Goal: Information Seeking & Learning: Learn about a topic

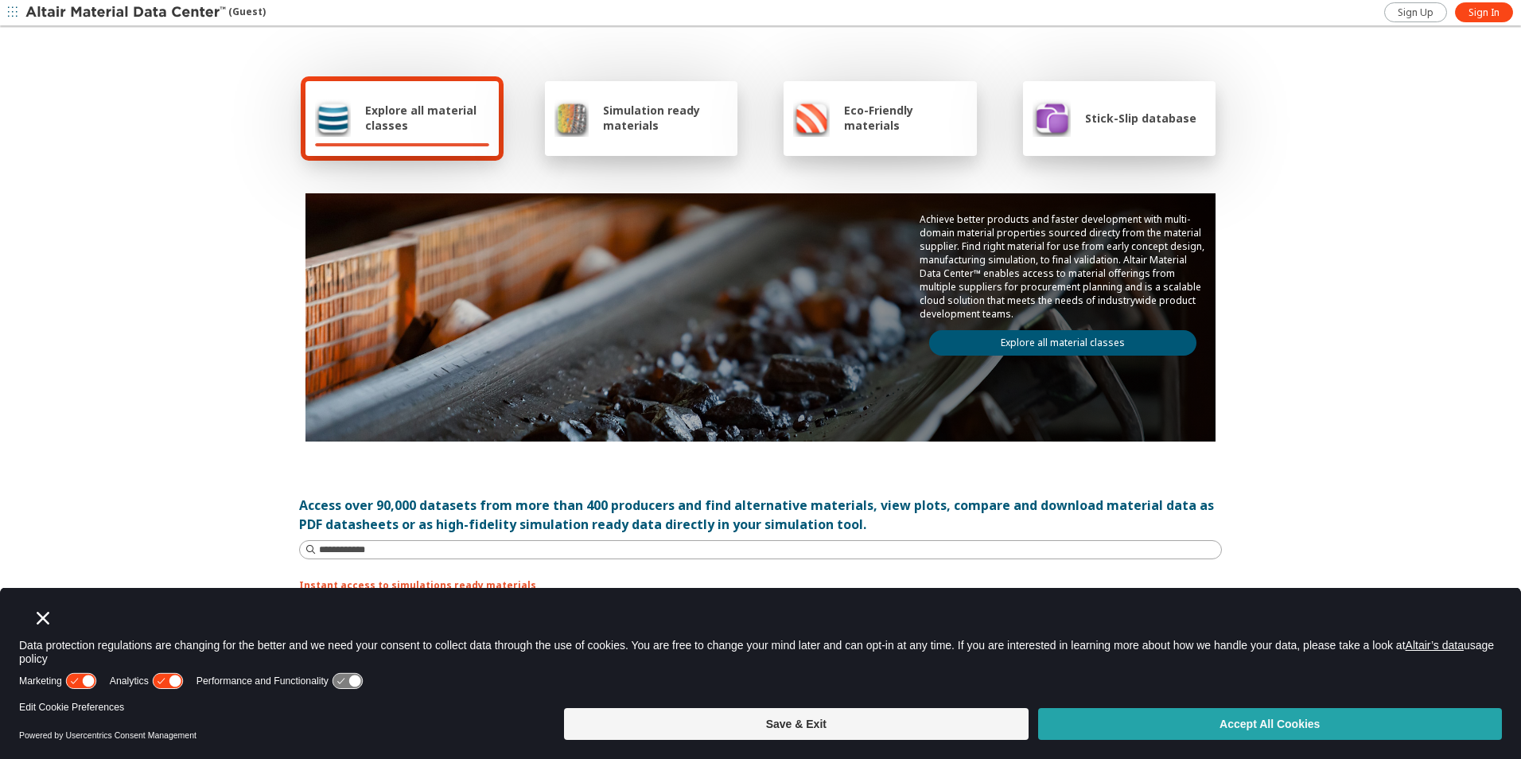
click at [1146, 729] on button "Accept All Cookies" at bounding box center [1270, 724] width 464 height 32
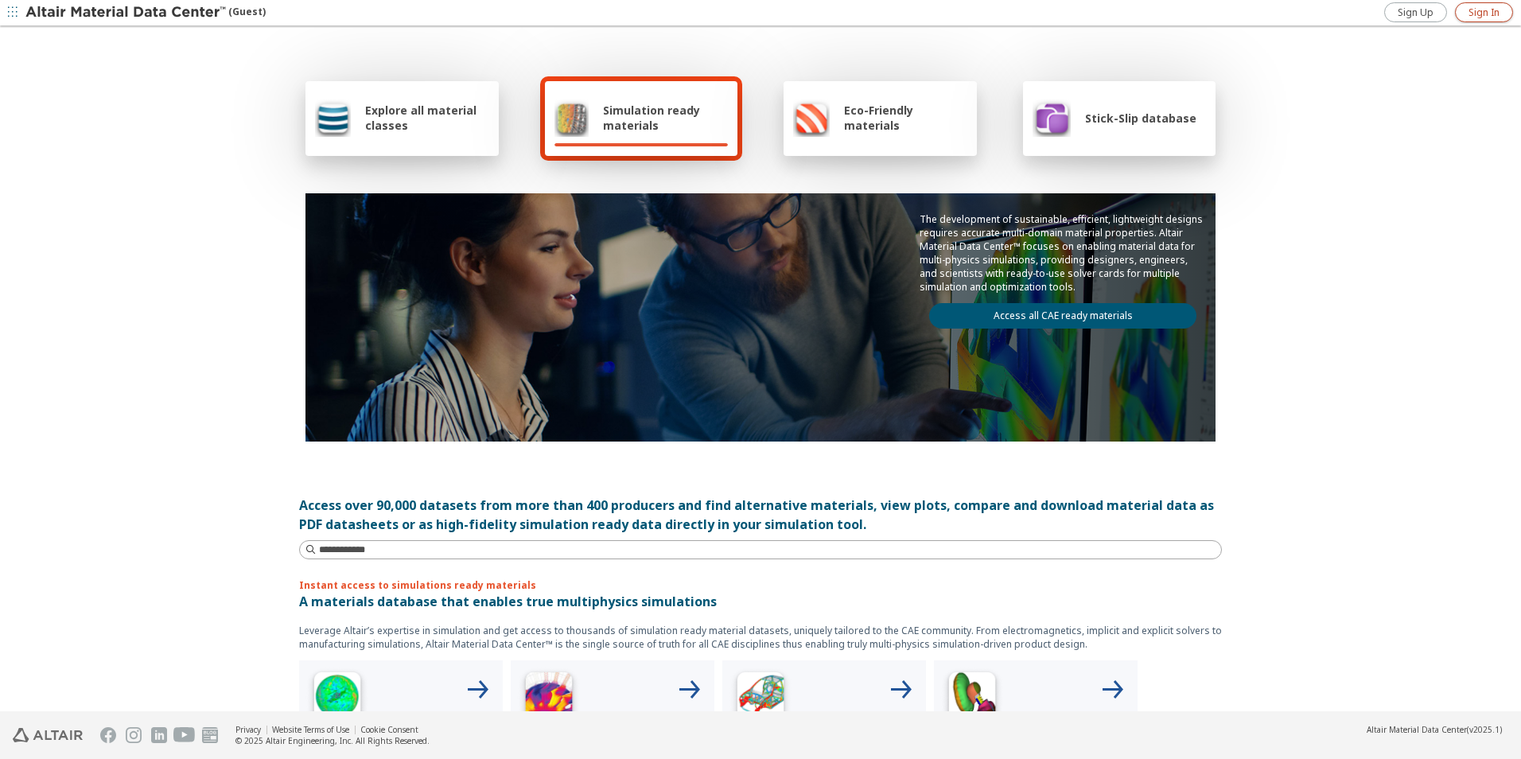
click at [1486, 9] on span "Sign In" at bounding box center [1483, 12] width 31 height 13
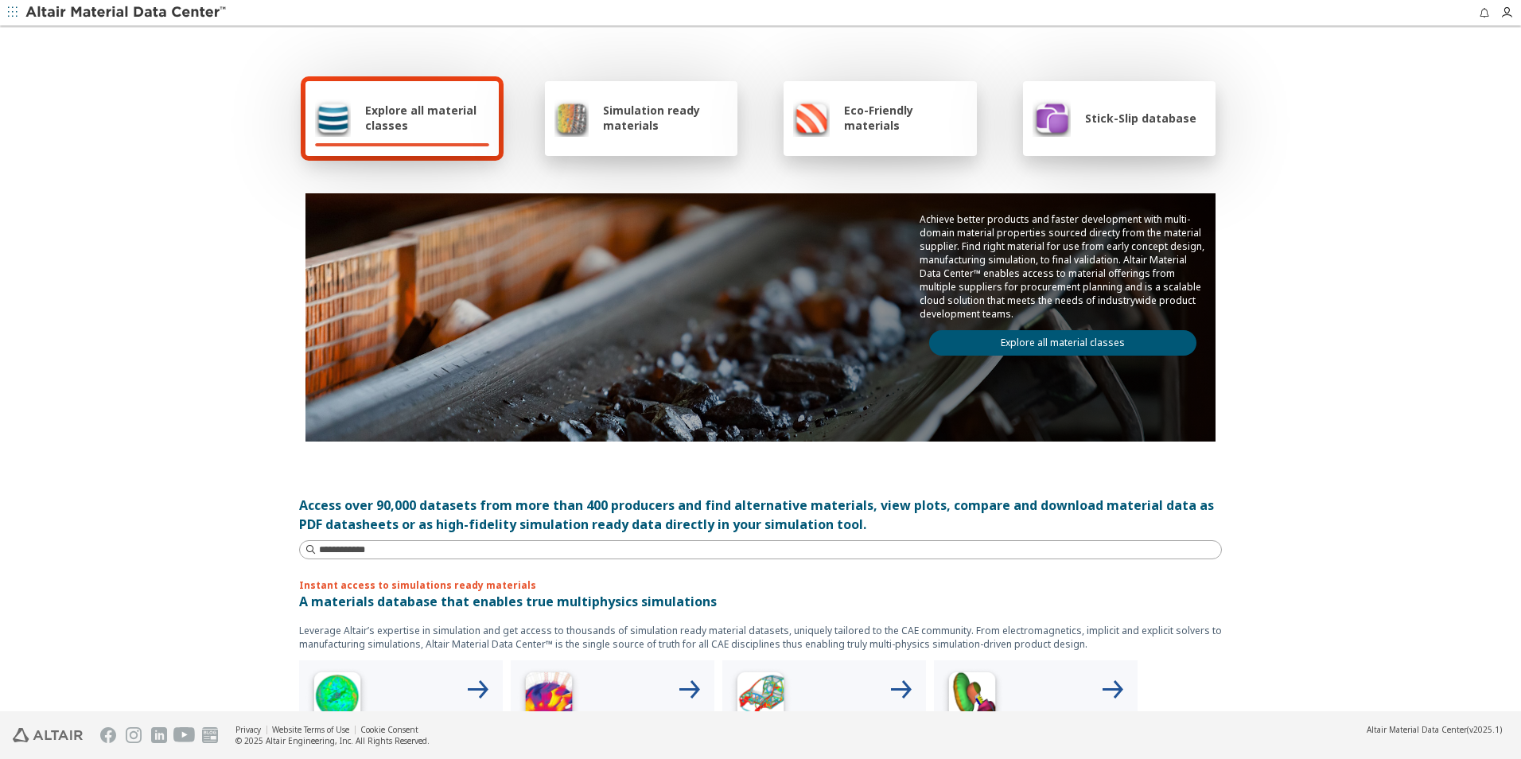
click at [385, 96] on div "Explore all material classes" at bounding box center [401, 118] width 193 height 75
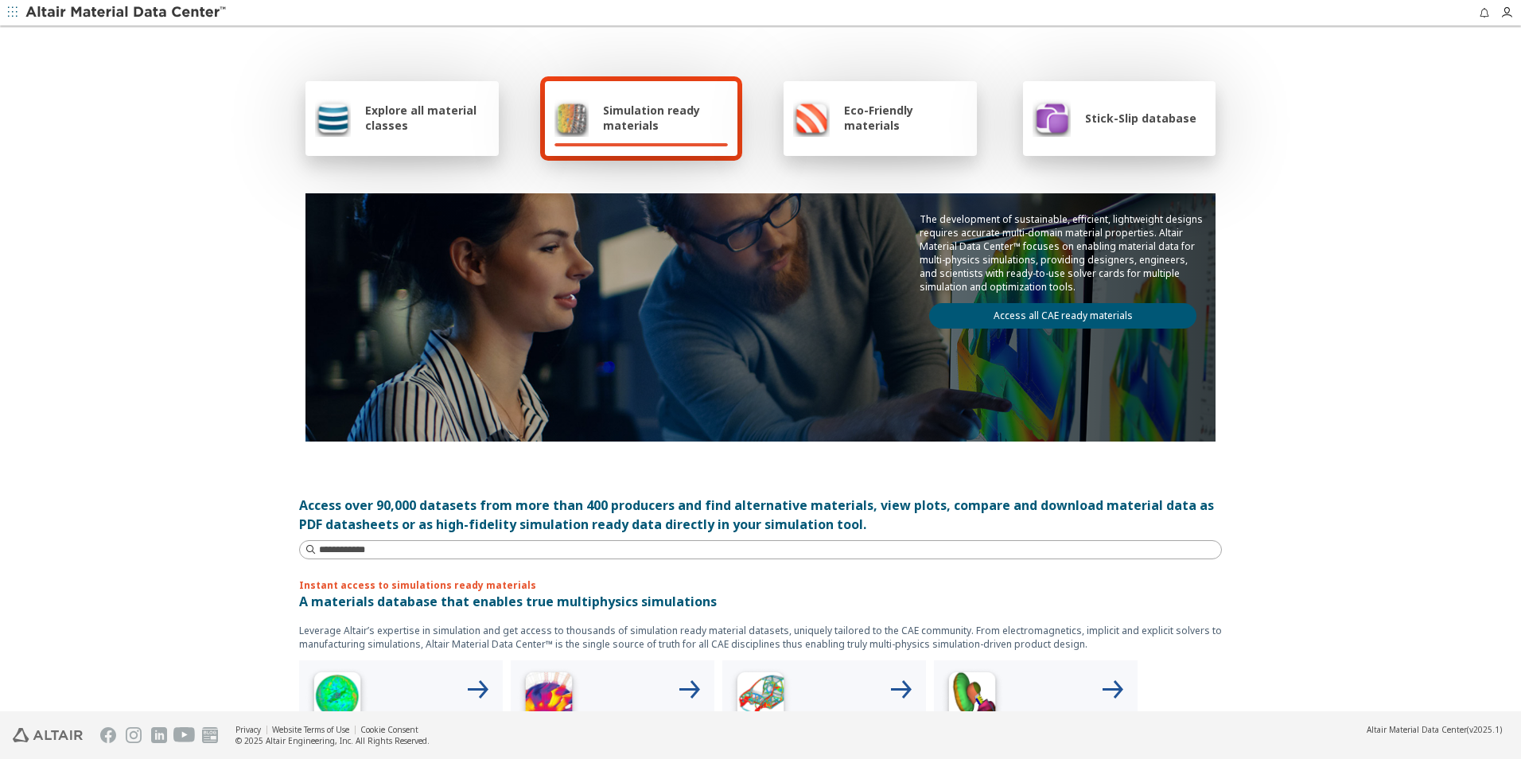
click at [413, 112] on span "Explore all material classes" at bounding box center [427, 118] width 124 height 30
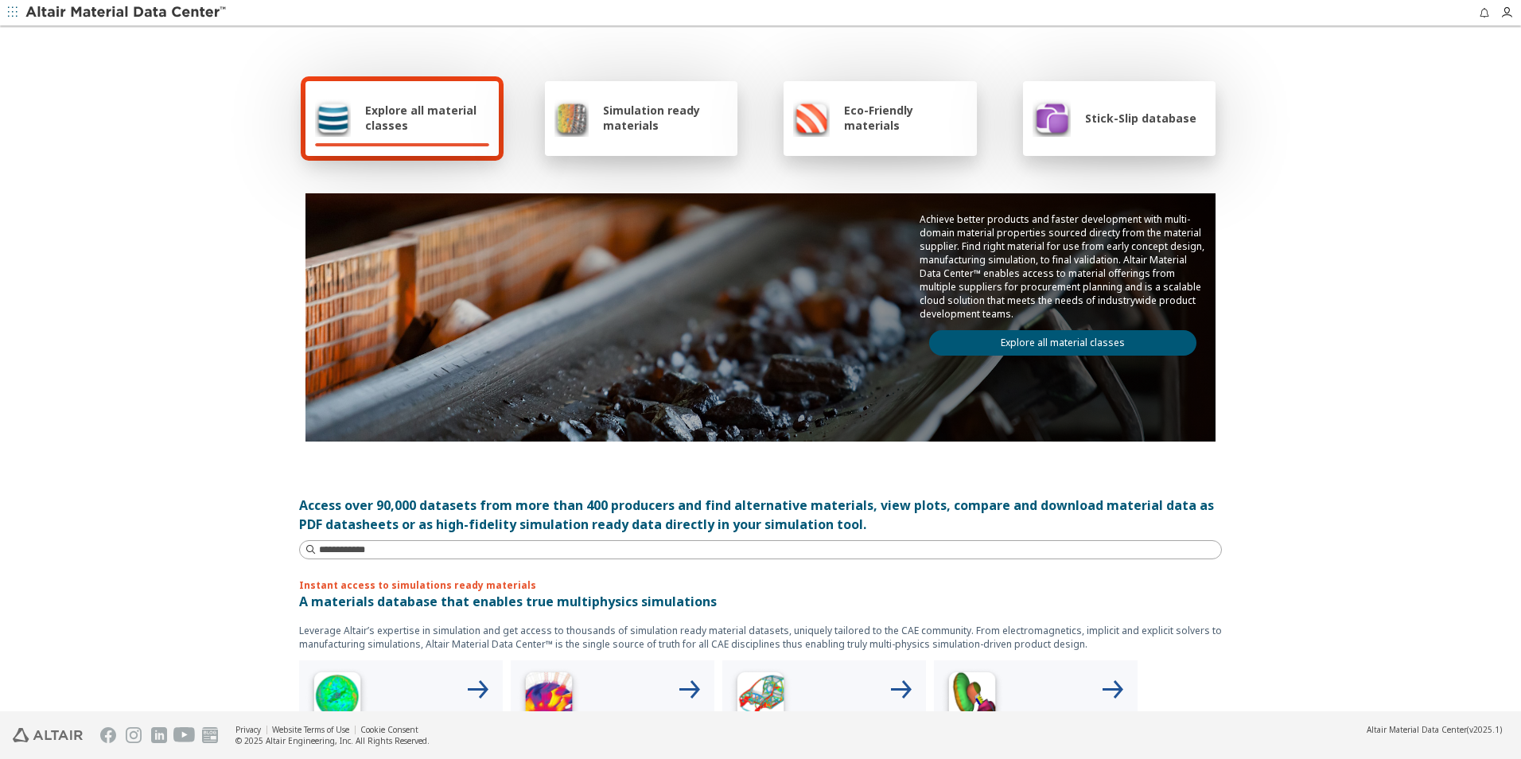
click at [1109, 343] on link "Explore all material classes" at bounding box center [1062, 342] width 267 height 25
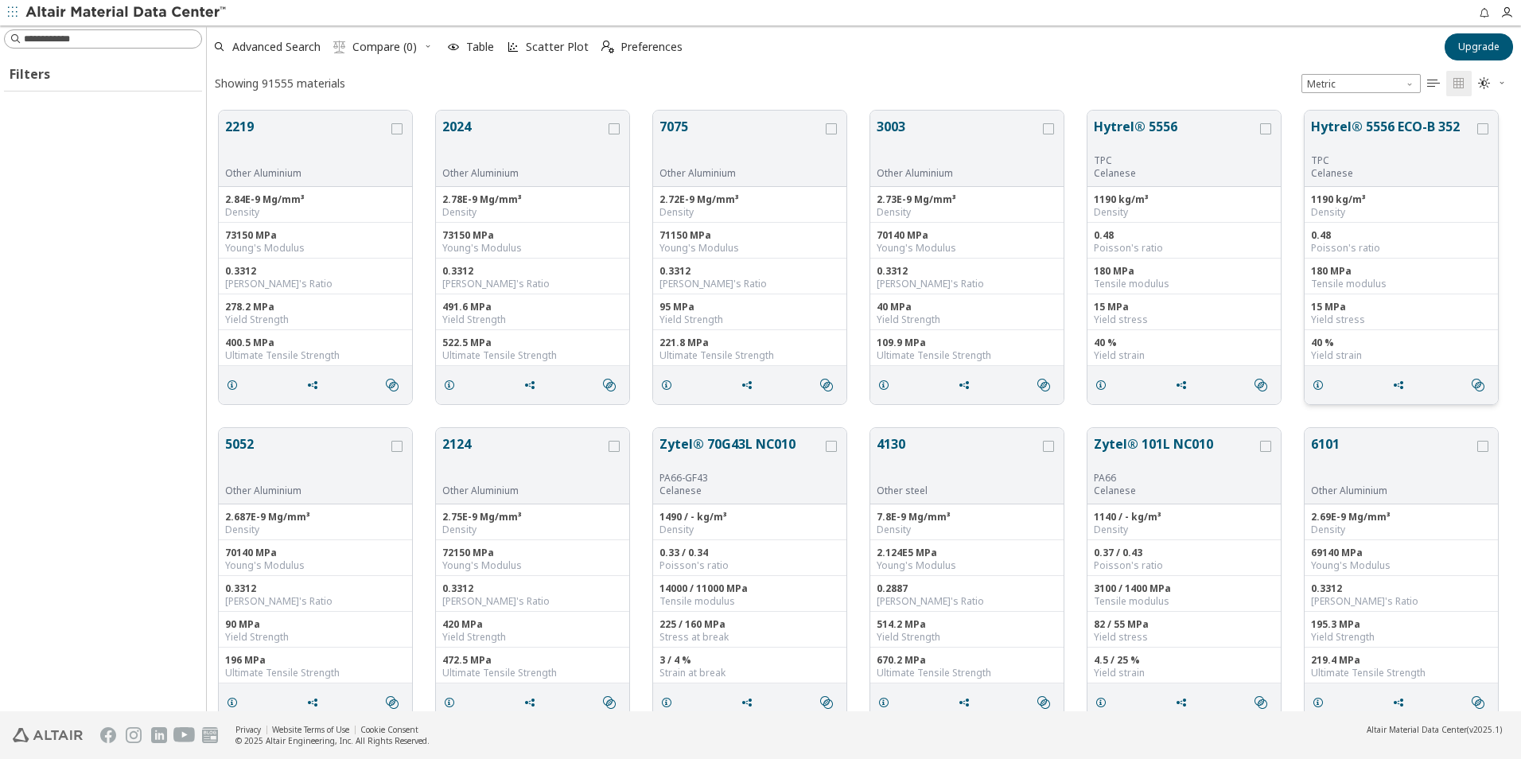
scroll to position [600, 1302]
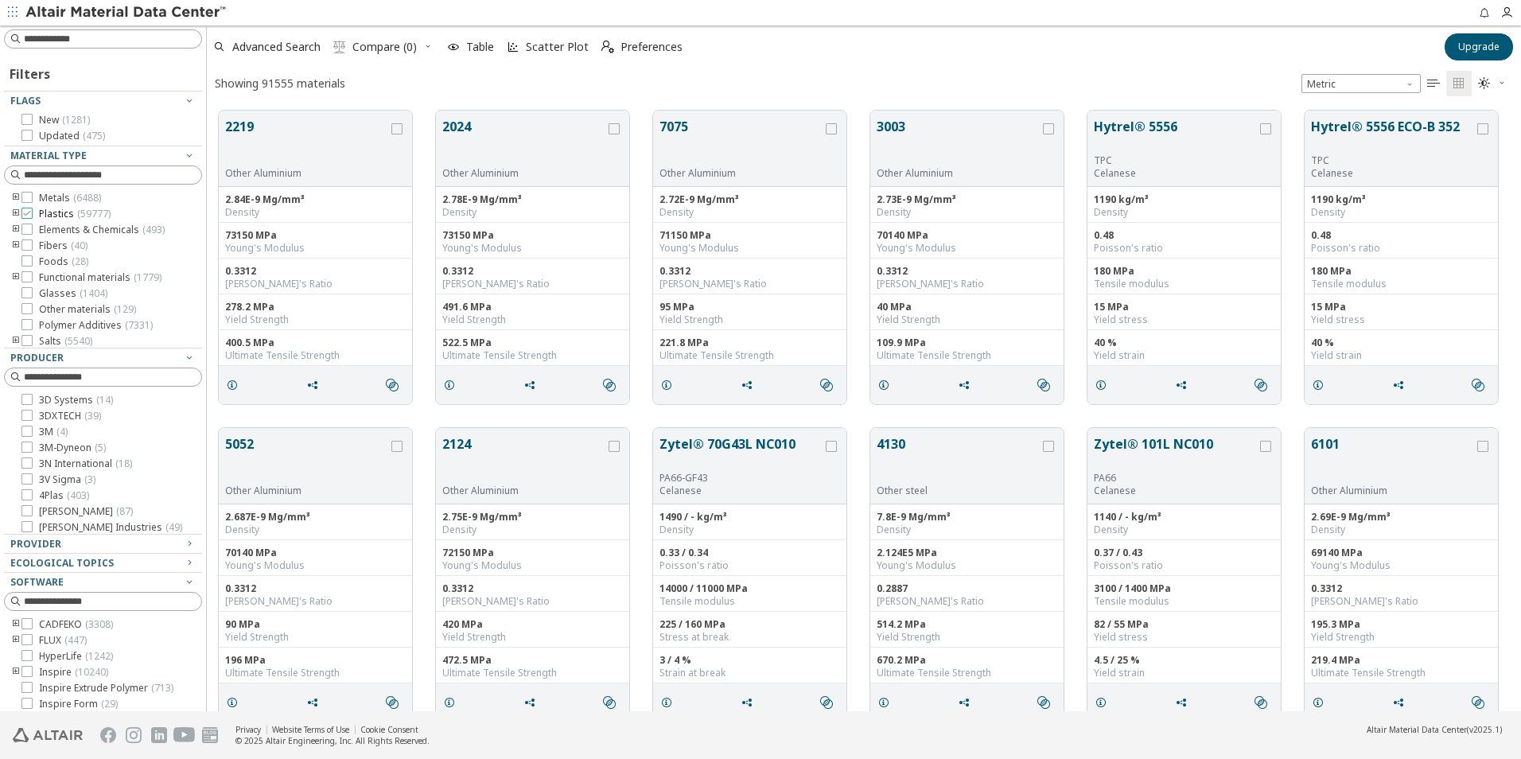
click at [30, 215] on icon at bounding box center [26, 213] width 11 height 11
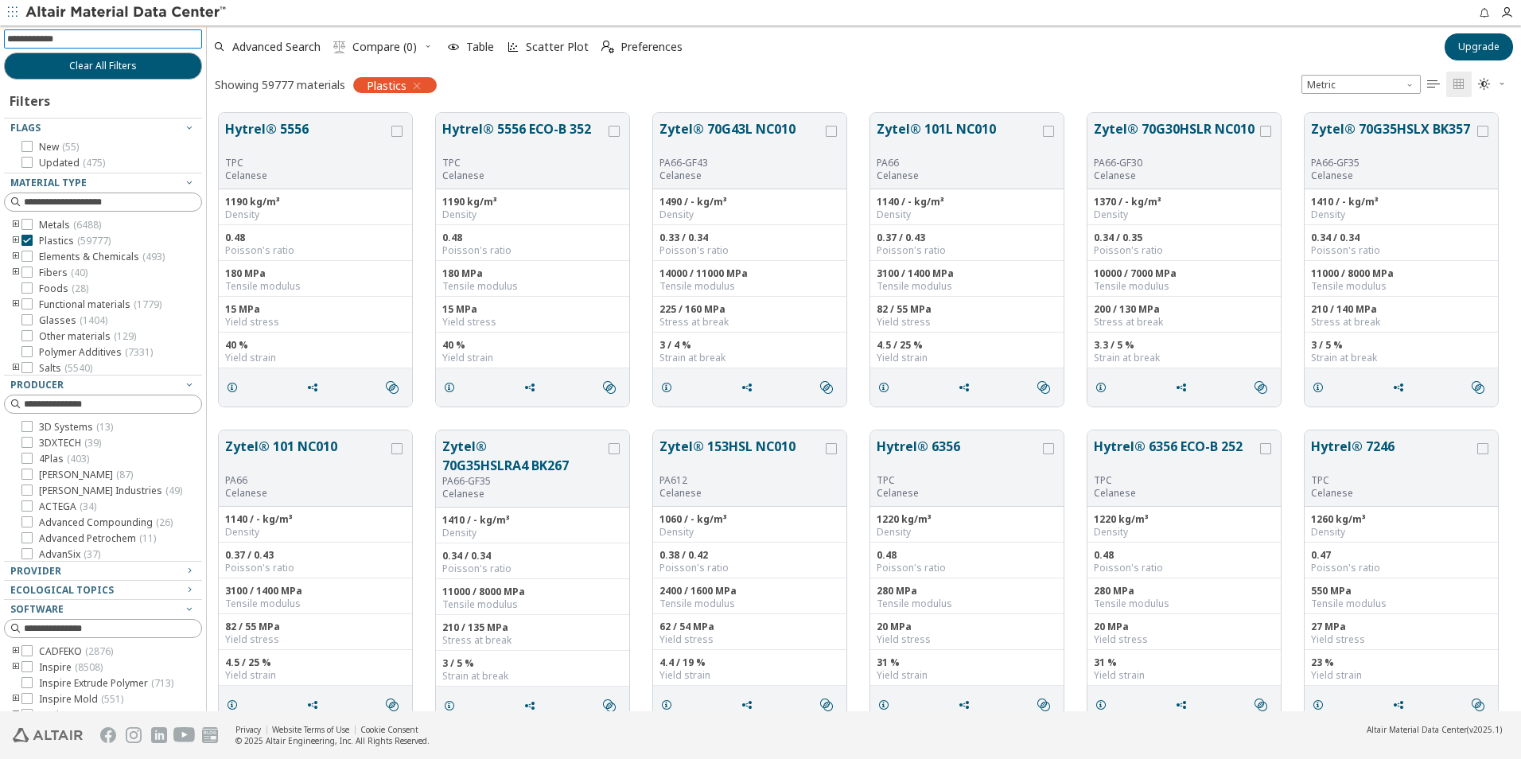
click at [62, 37] on input at bounding box center [104, 38] width 195 height 17
type input "***"
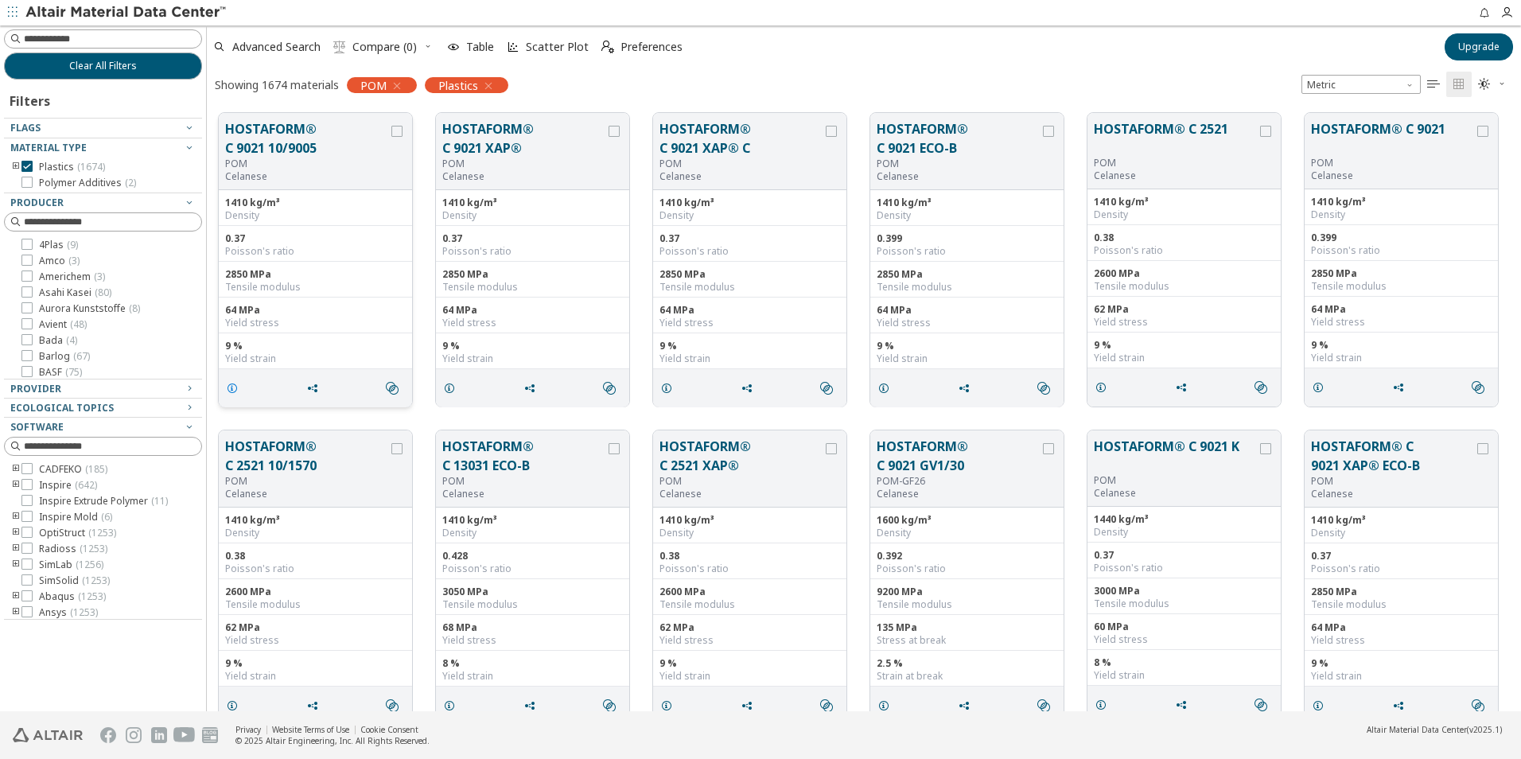
click at [231, 389] on icon "grid" at bounding box center [232, 388] width 13 height 13
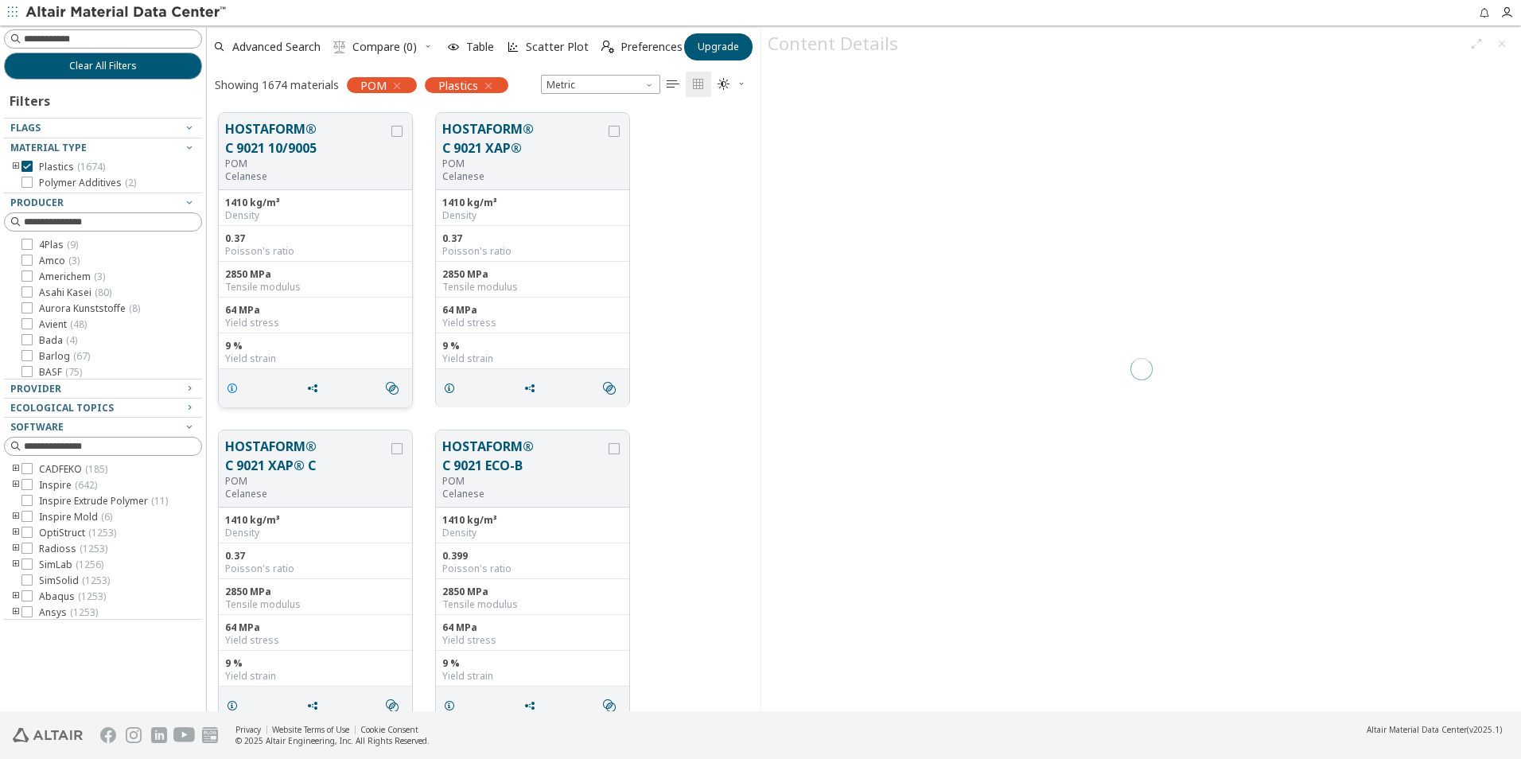
scroll to position [598, 542]
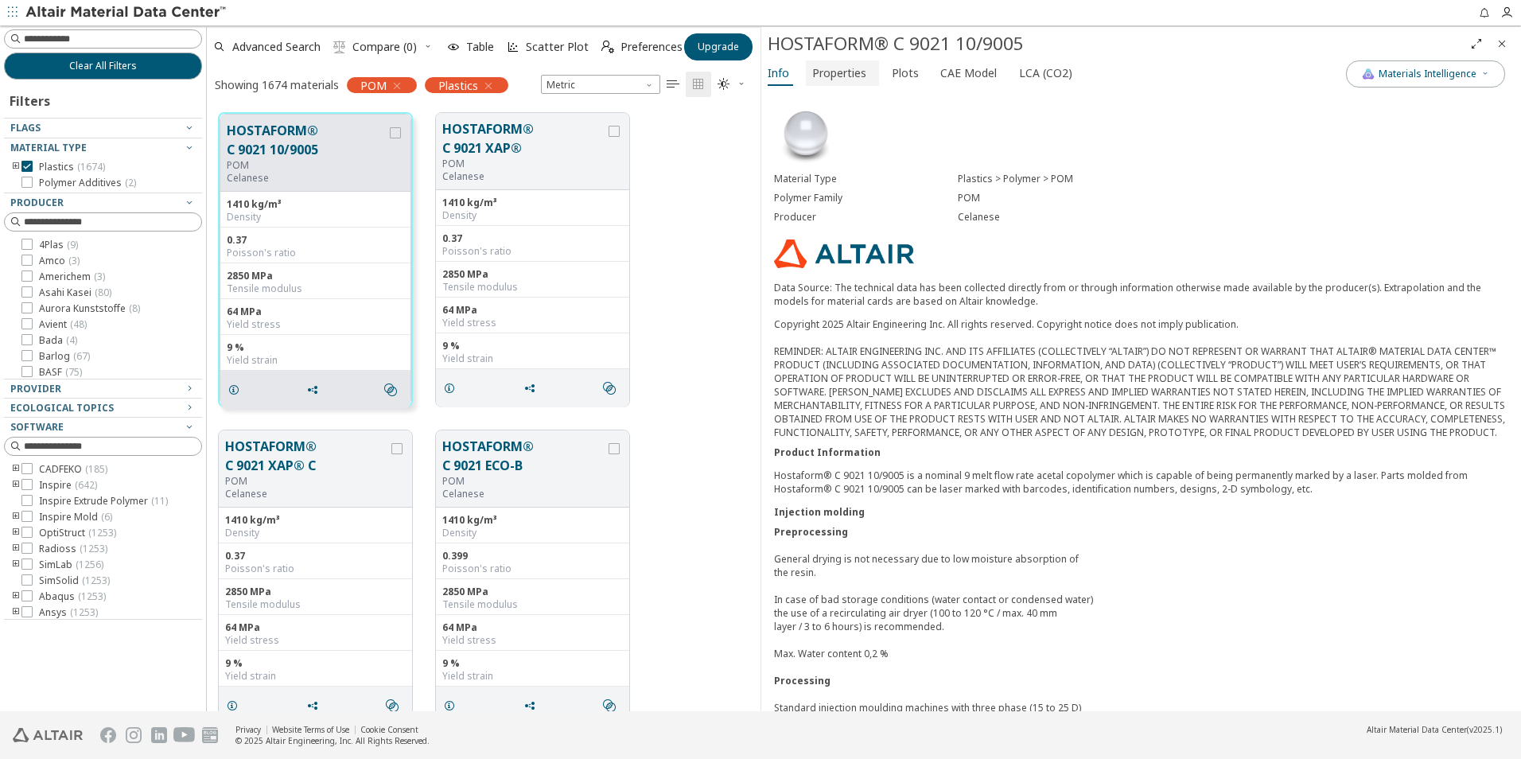
click at [854, 68] on span "Properties" at bounding box center [839, 72] width 54 height 25
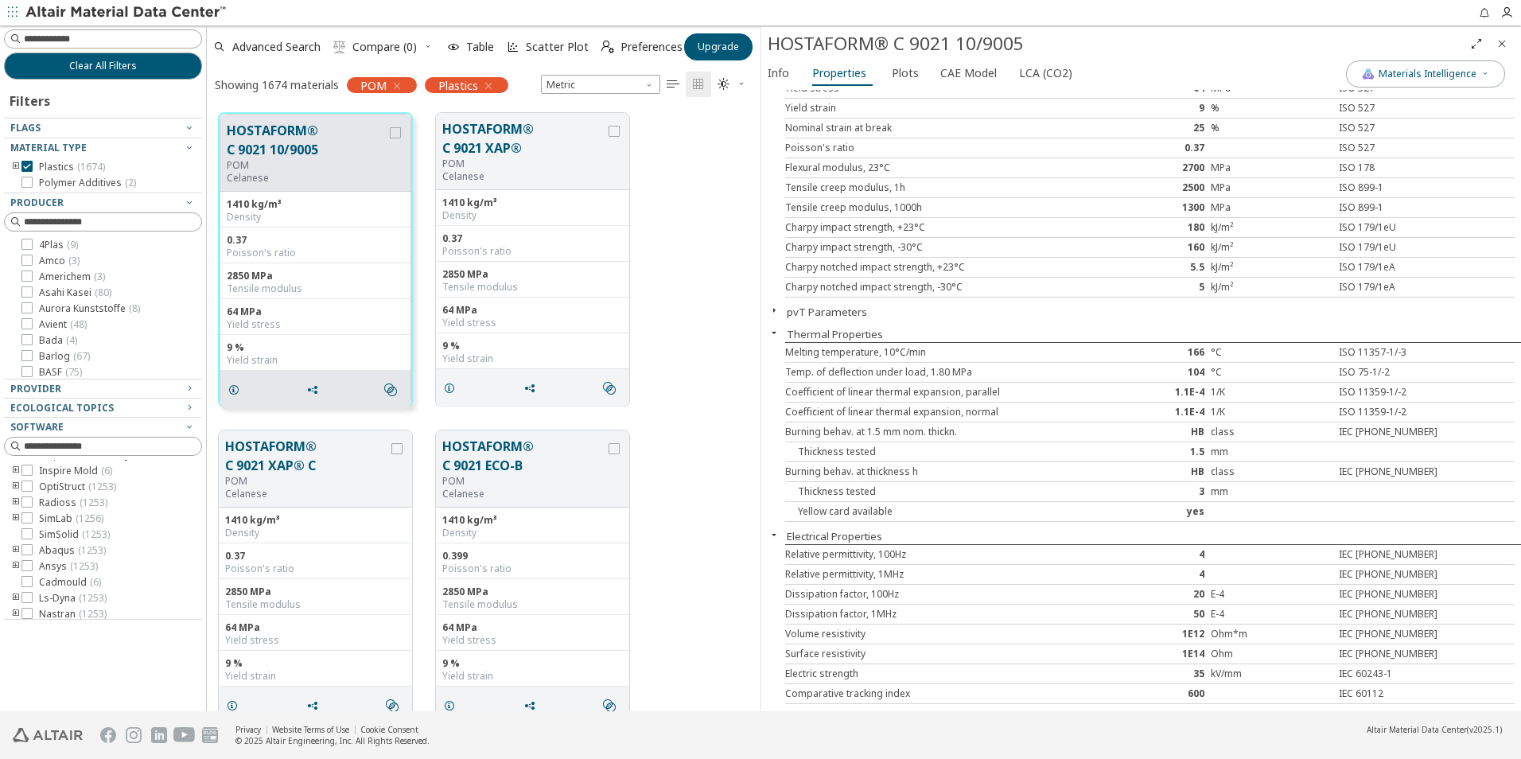
scroll to position [67, 0]
click at [29, 577] on icon at bounding box center [26, 576] width 11 height 11
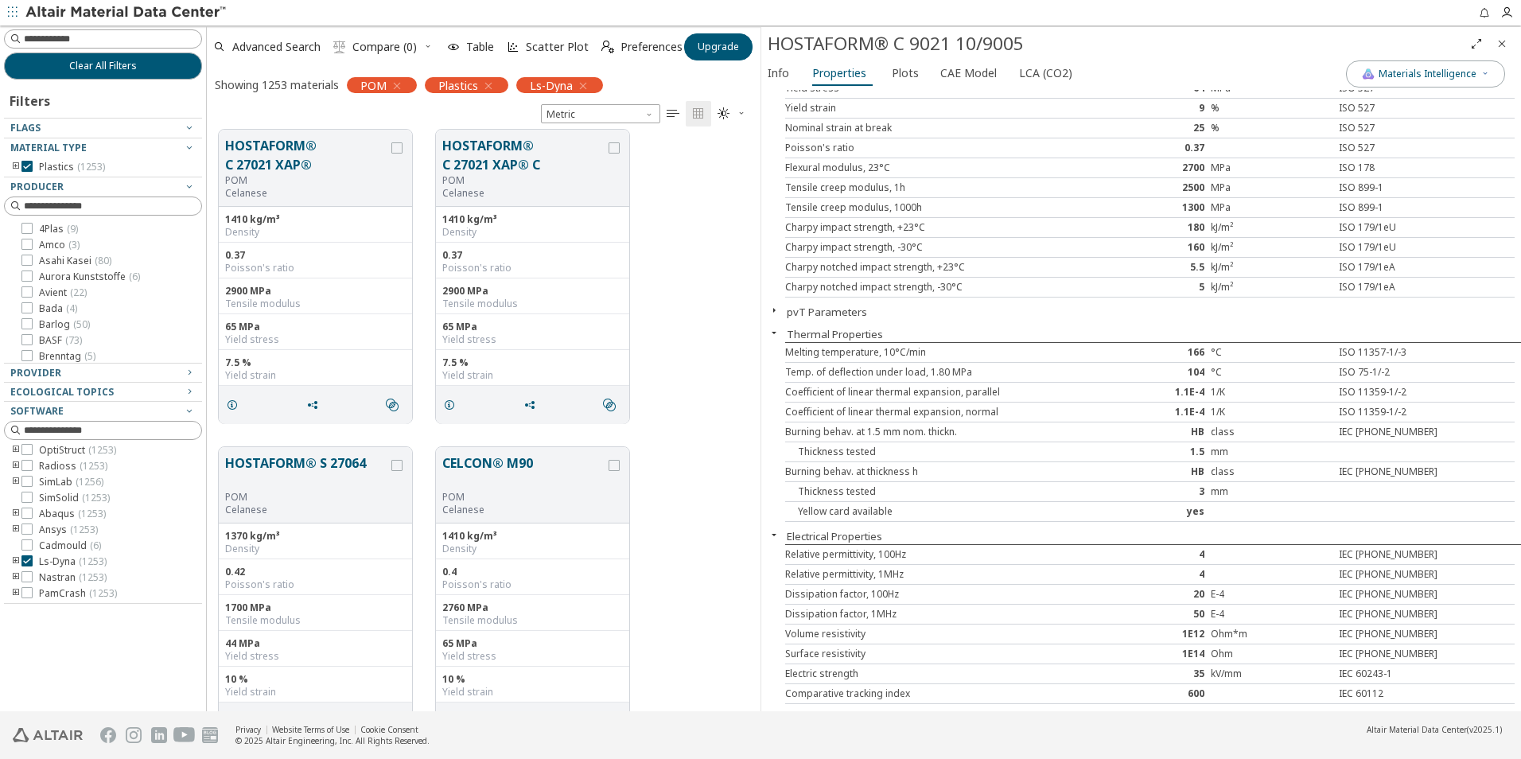
scroll to position [3977, 0]
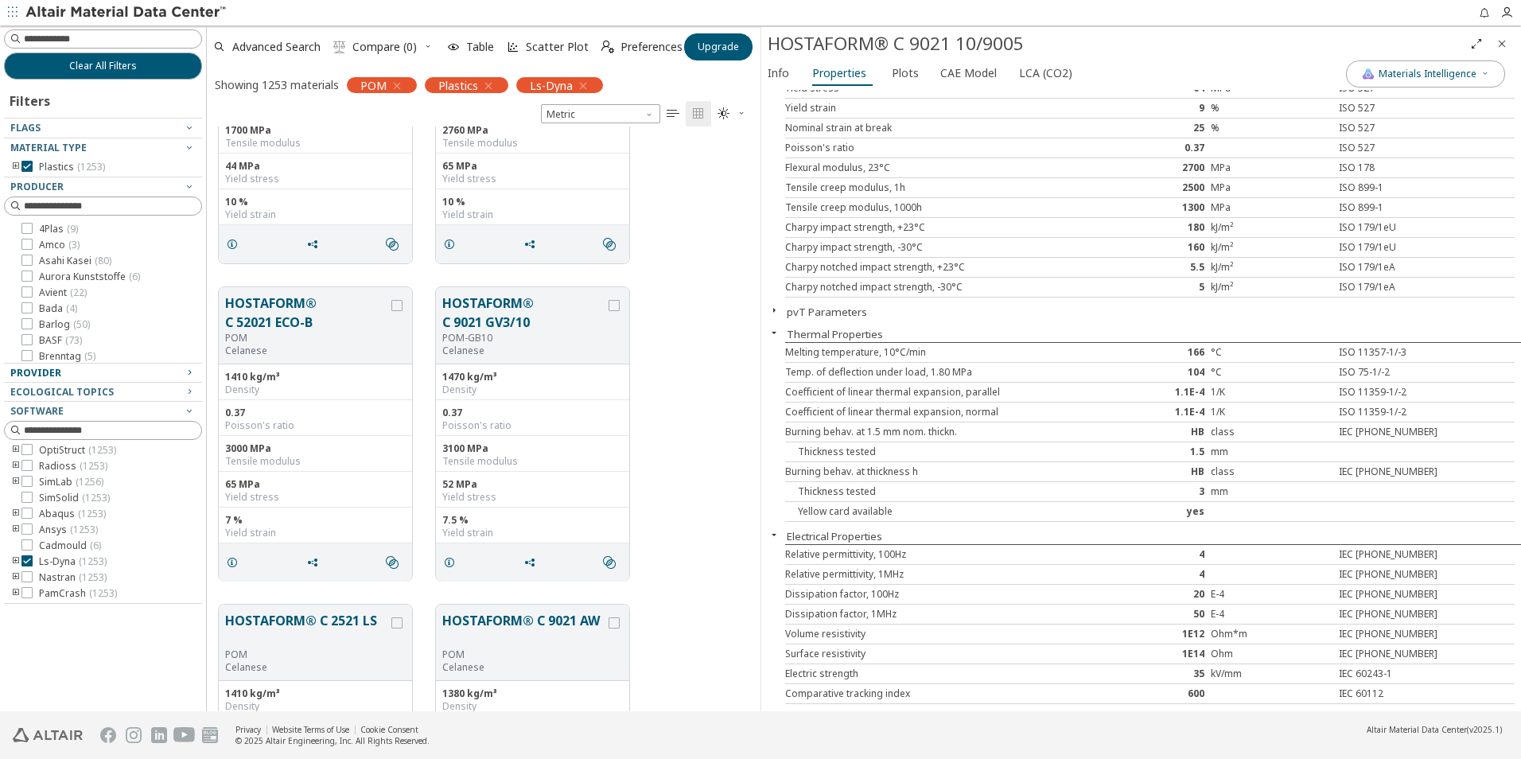
click at [80, 371] on div "Provider" at bounding box center [96, 373] width 173 height 13
click at [50, 394] on span "Ecological Topics" at bounding box center [61, 392] width 103 height 14
click at [56, 408] on span "Software" at bounding box center [36, 411] width 53 height 14
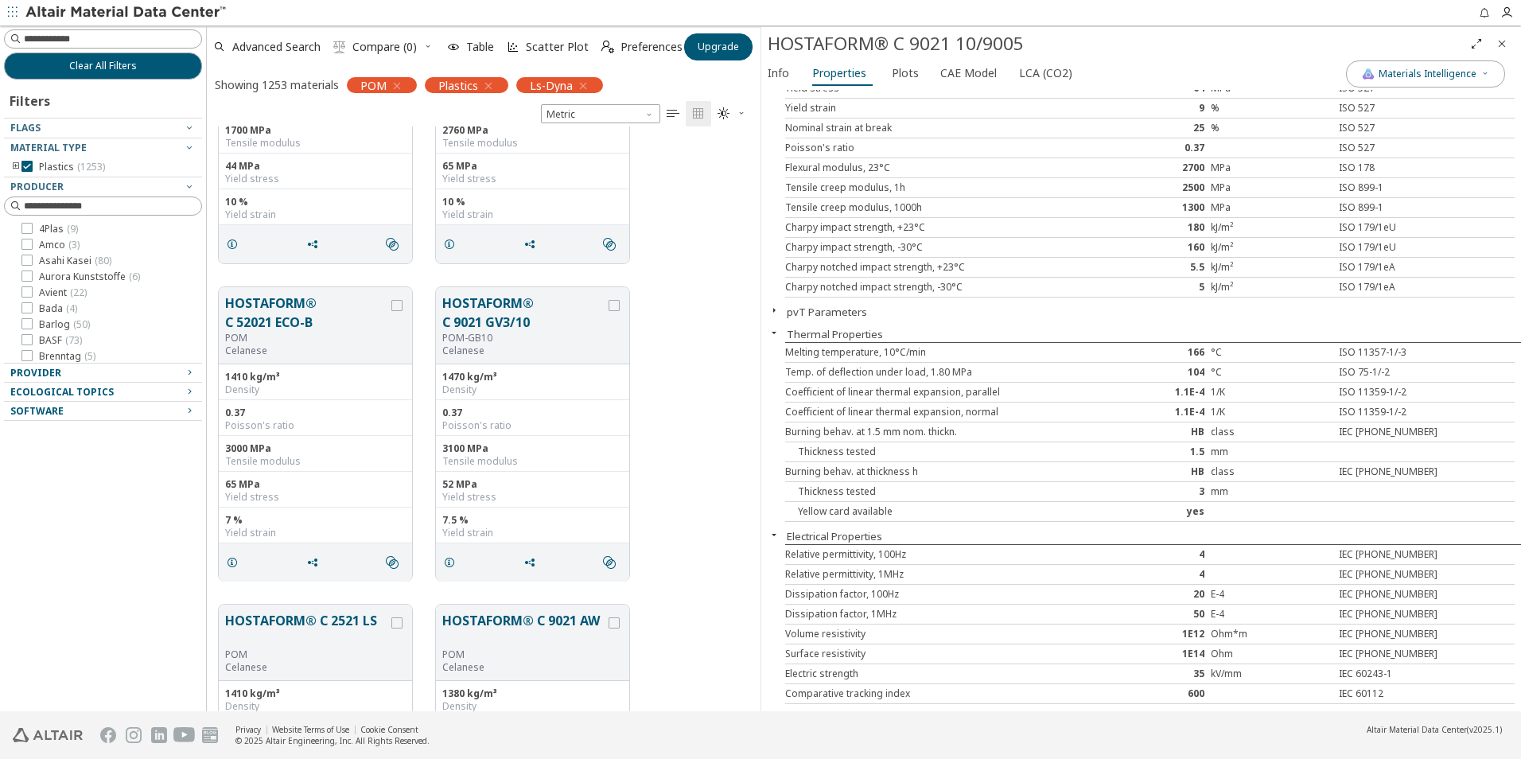
click at [56, 408] on span "Software" at bounding box center [36, 411] width 53 height 14
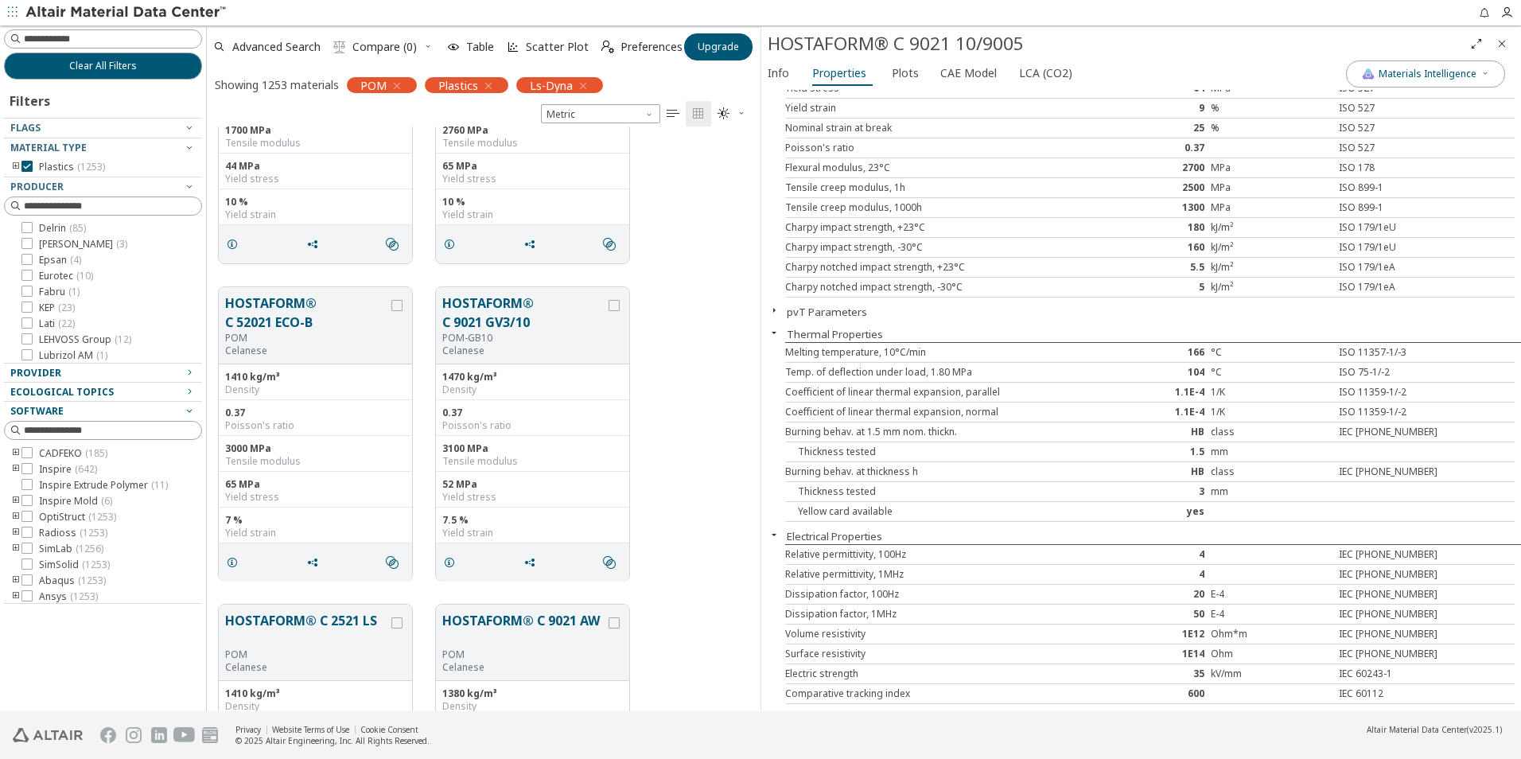
scroll to position [0, 0]
click at [177, 130] on div at bounding box center [99, 134] width 190 height 8
click at [190, 129] on icon "button" at bounding box center [189, 127] width 13 height 13
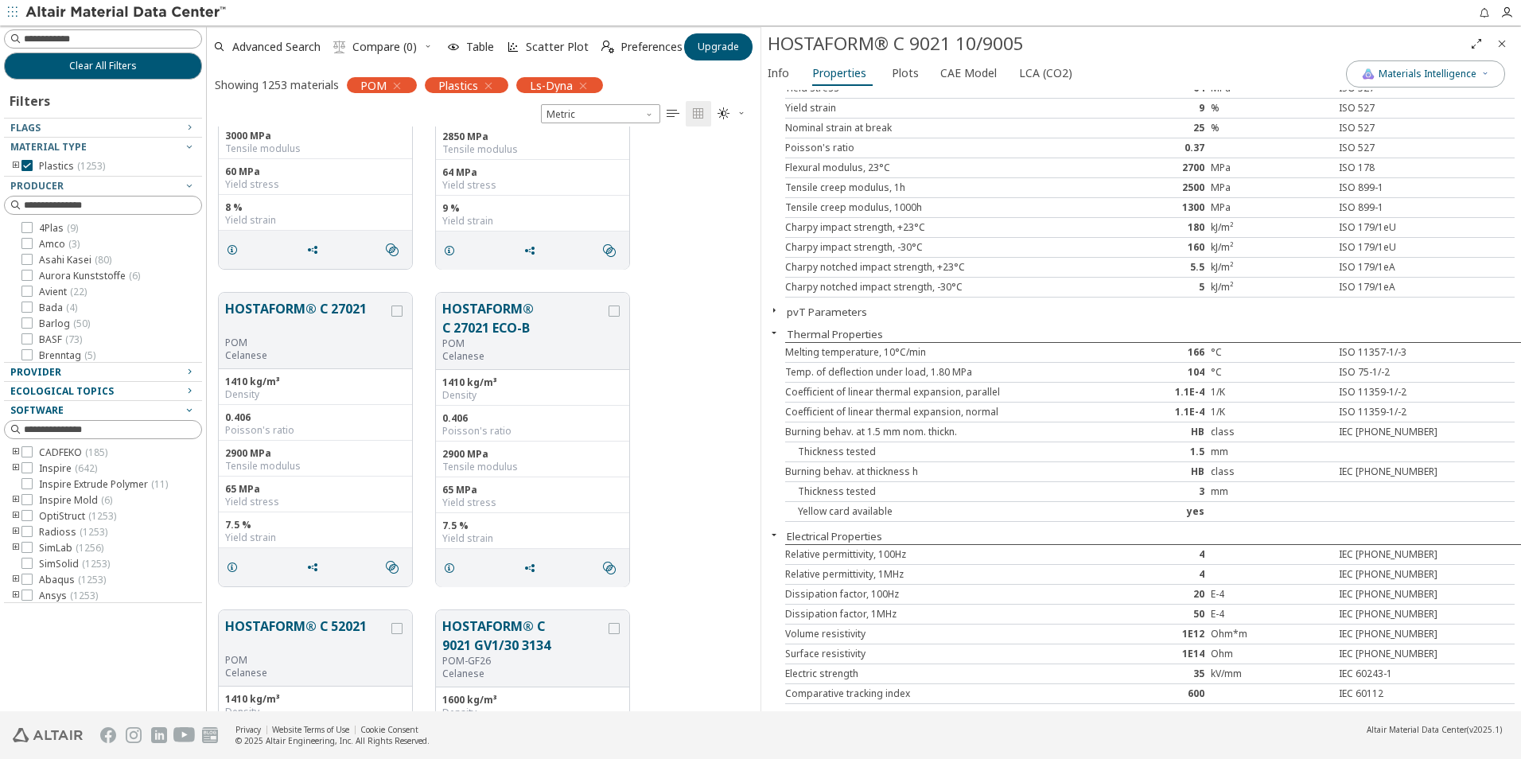
scroll to position [1193, 0]
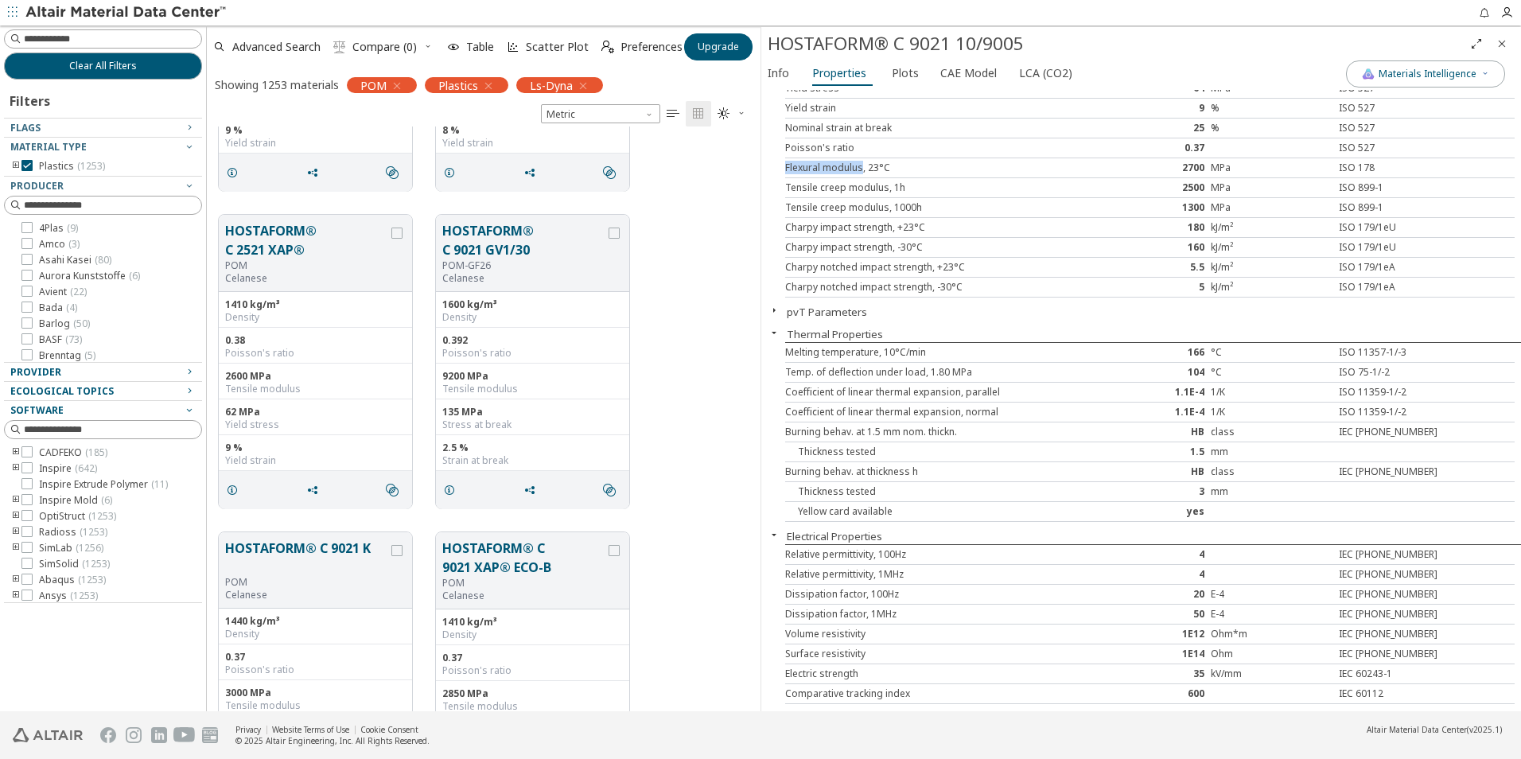
drag, startPoint x: 785, startPoint y: 169, endPoint x: 862, endPoint y: 173, distance: 77.2
click at [862, 173] on div "Flexural modulus, 23°C" at bounding box center [937, 167] width 304 height 13
copy div "Flexural modulus"
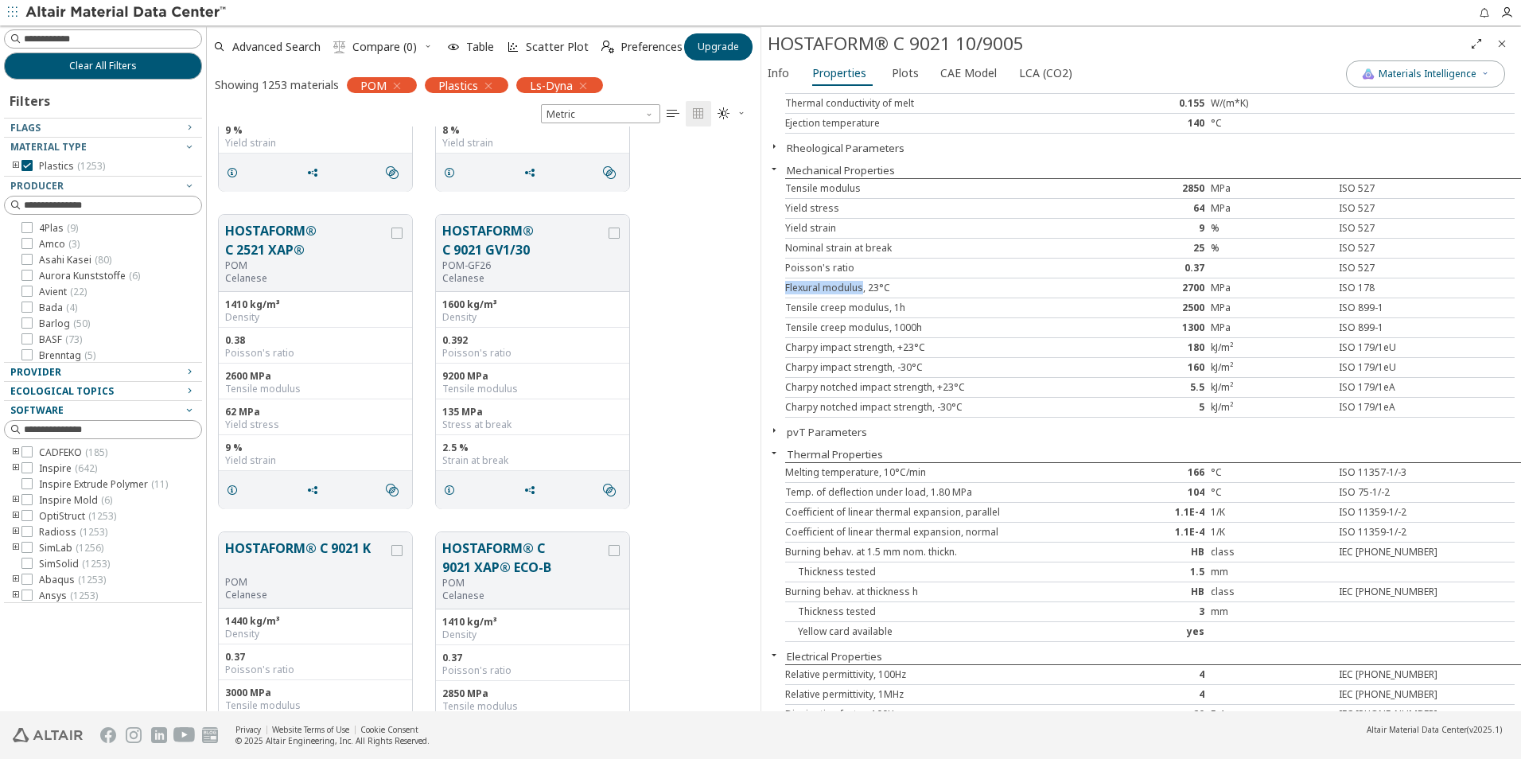
scroll to position [0, 0]
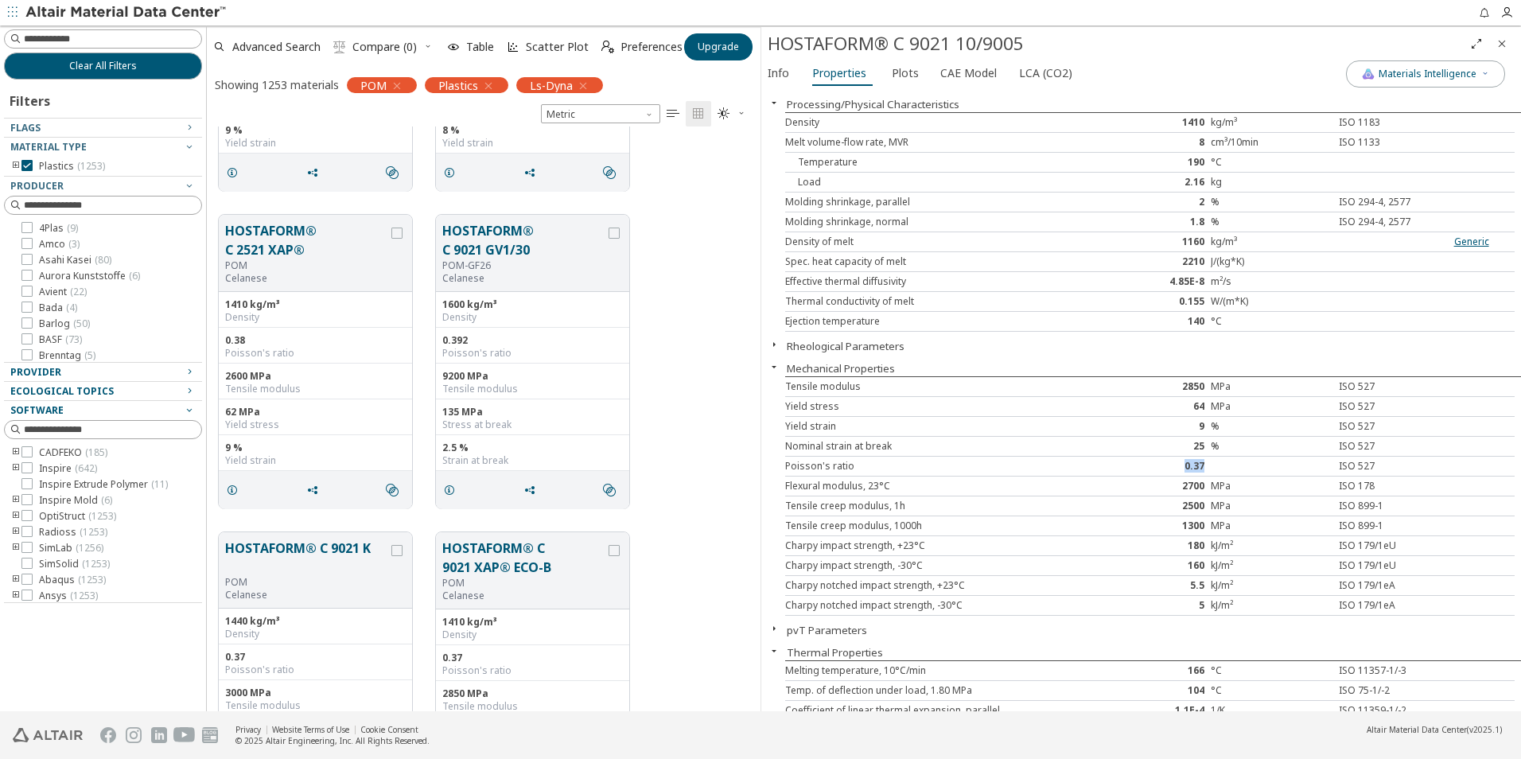
drag, startPoint x: 1198, startPoint y: 466, endPoint x: 1156, endPoint y: 463, distance: 41.5
click at [1156, 463] on div "0.37" at bounding box center [1150, 466] width 122 height 13
click at [96, 62] on span "Clear All Filters" at bounding box center [103, 66] width 68 height 13
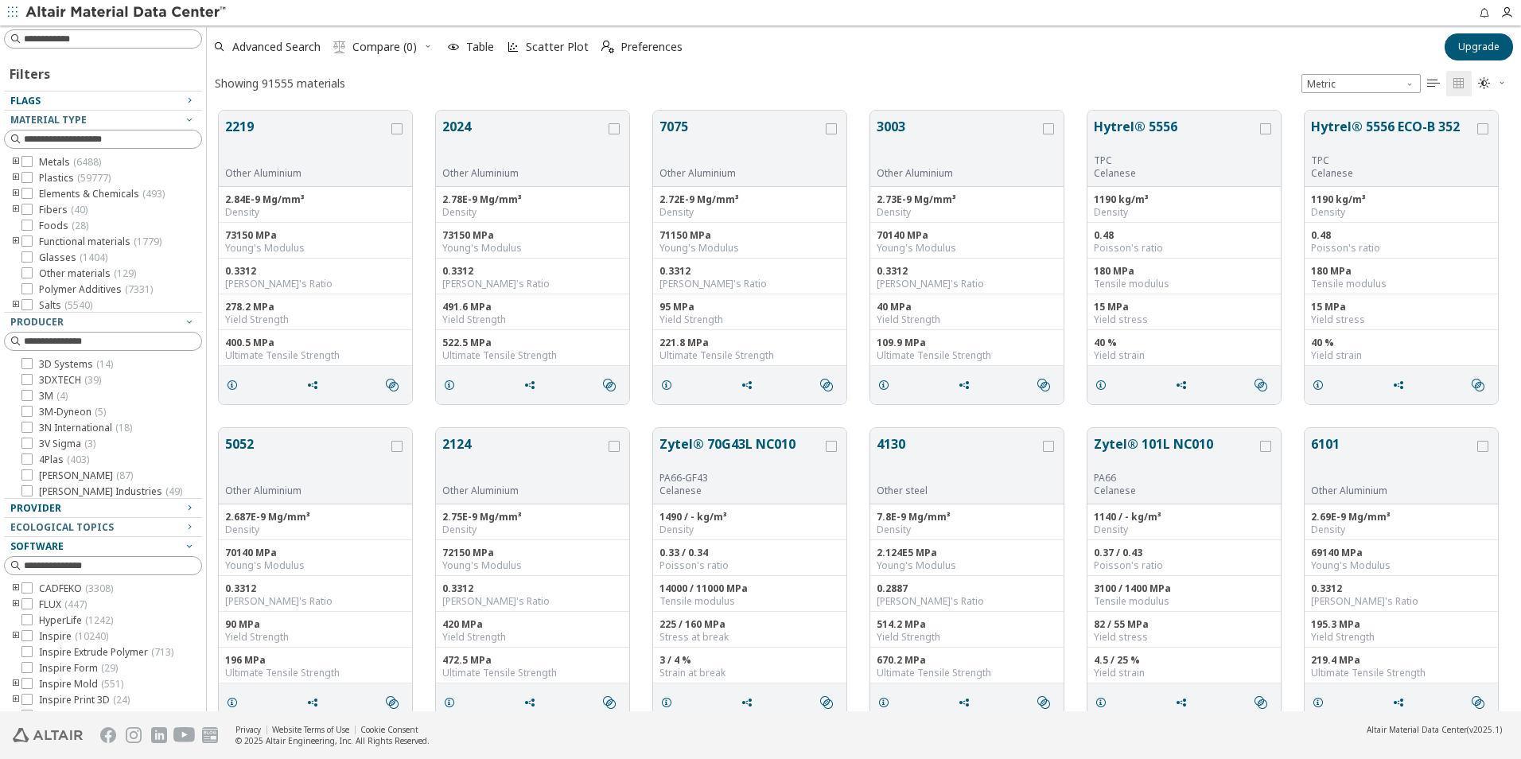
click at [46, 103] on div "Flags" at bounding box center [96, 101] width 173 height 13
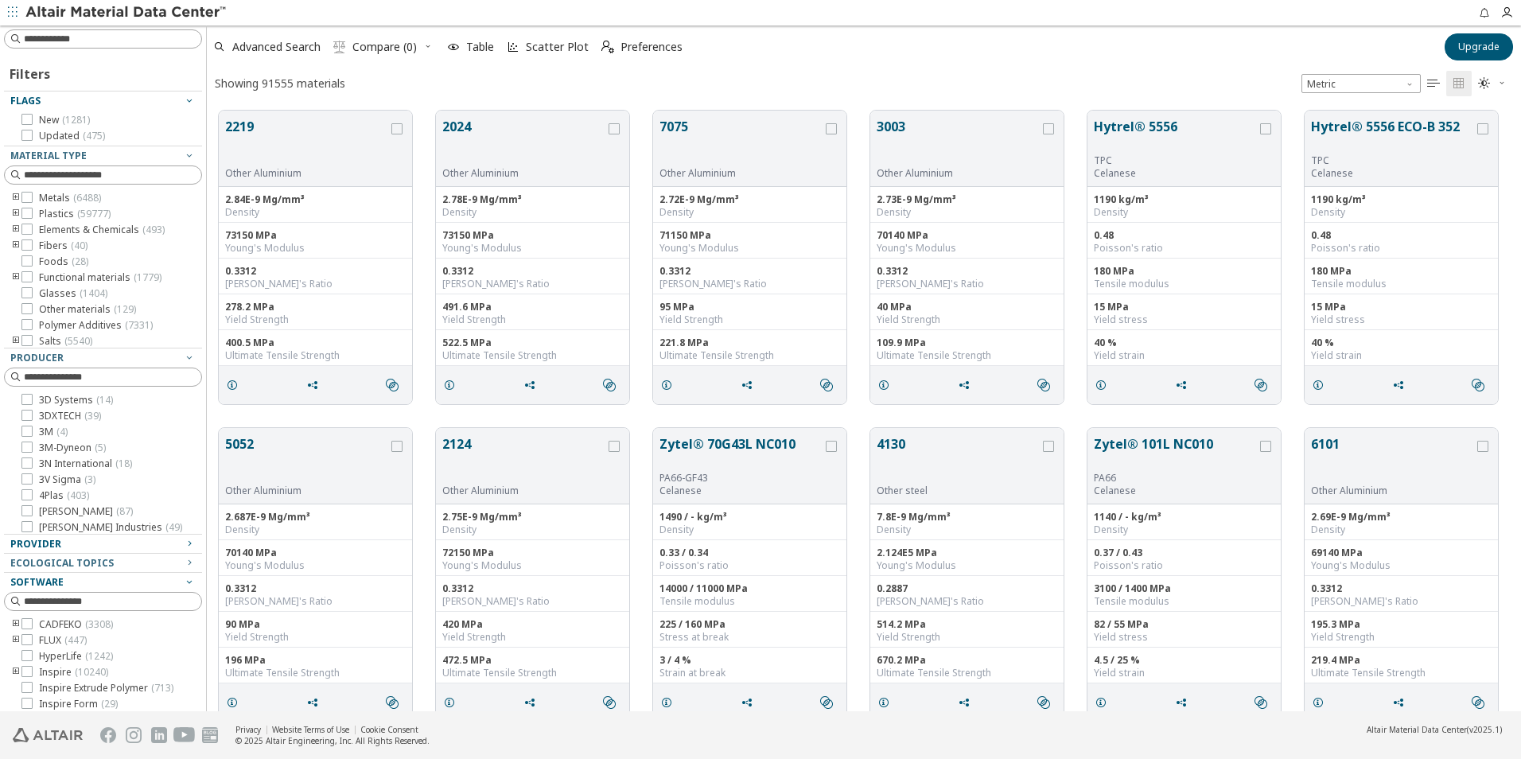
click at [27, 103] on span "Flags" at bounding box center [25, 101] width 30 height 14
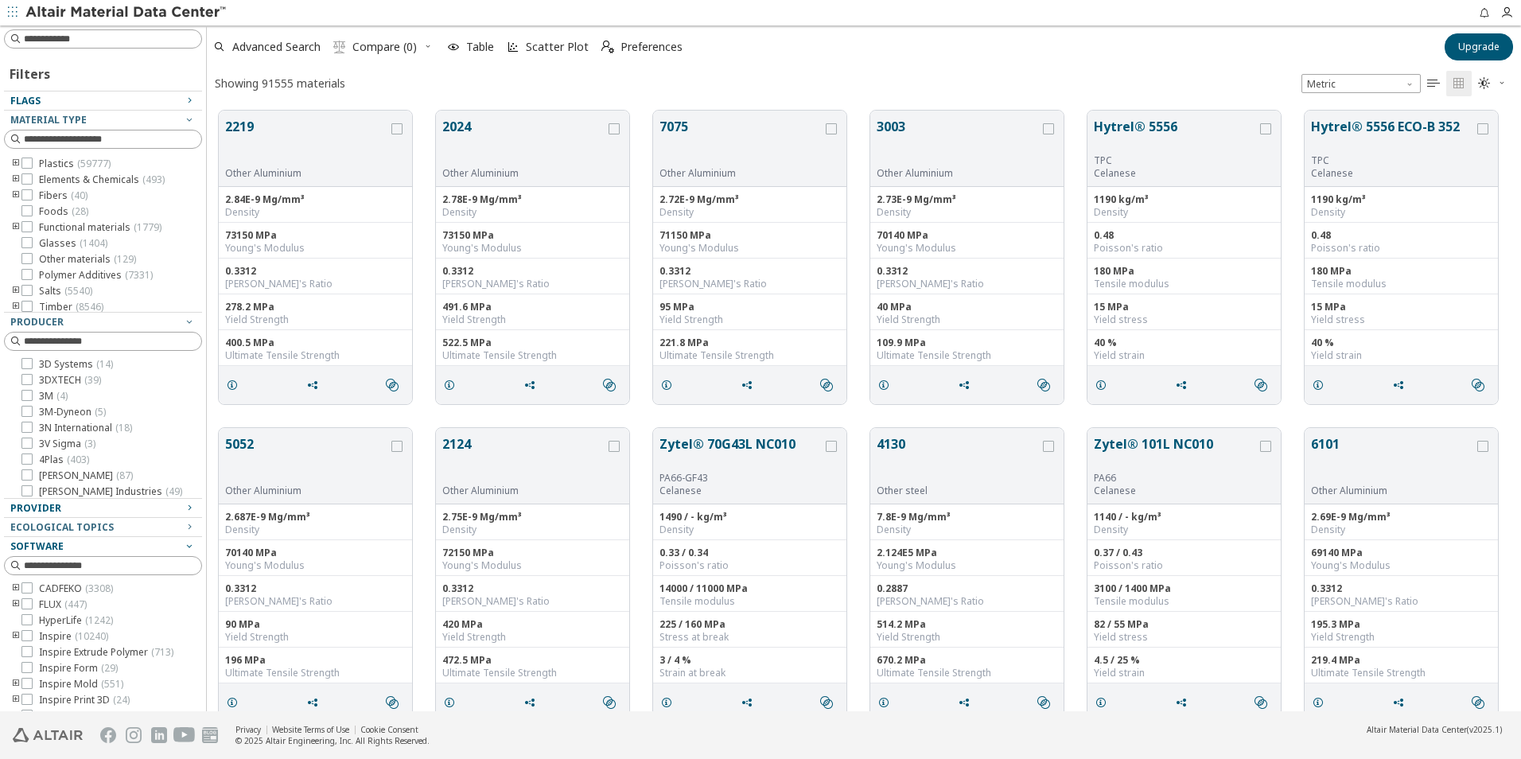
scroll to position [19, 0]
click at [60, 47] on div "Filters Flags New ( 1281 ) Updated ( 475 ) Material Type Metals ( 6488 ) Plasti…" at bounding box center [103, 368] width 206 height 686
drag, startPoint x: 60, startPoint y: 47, endPoint x: 58, endPoint y: 39, distance: 8.3
click at [58, 39] on input at bounding box center [112, 39] width 177 height 16
type input "***"
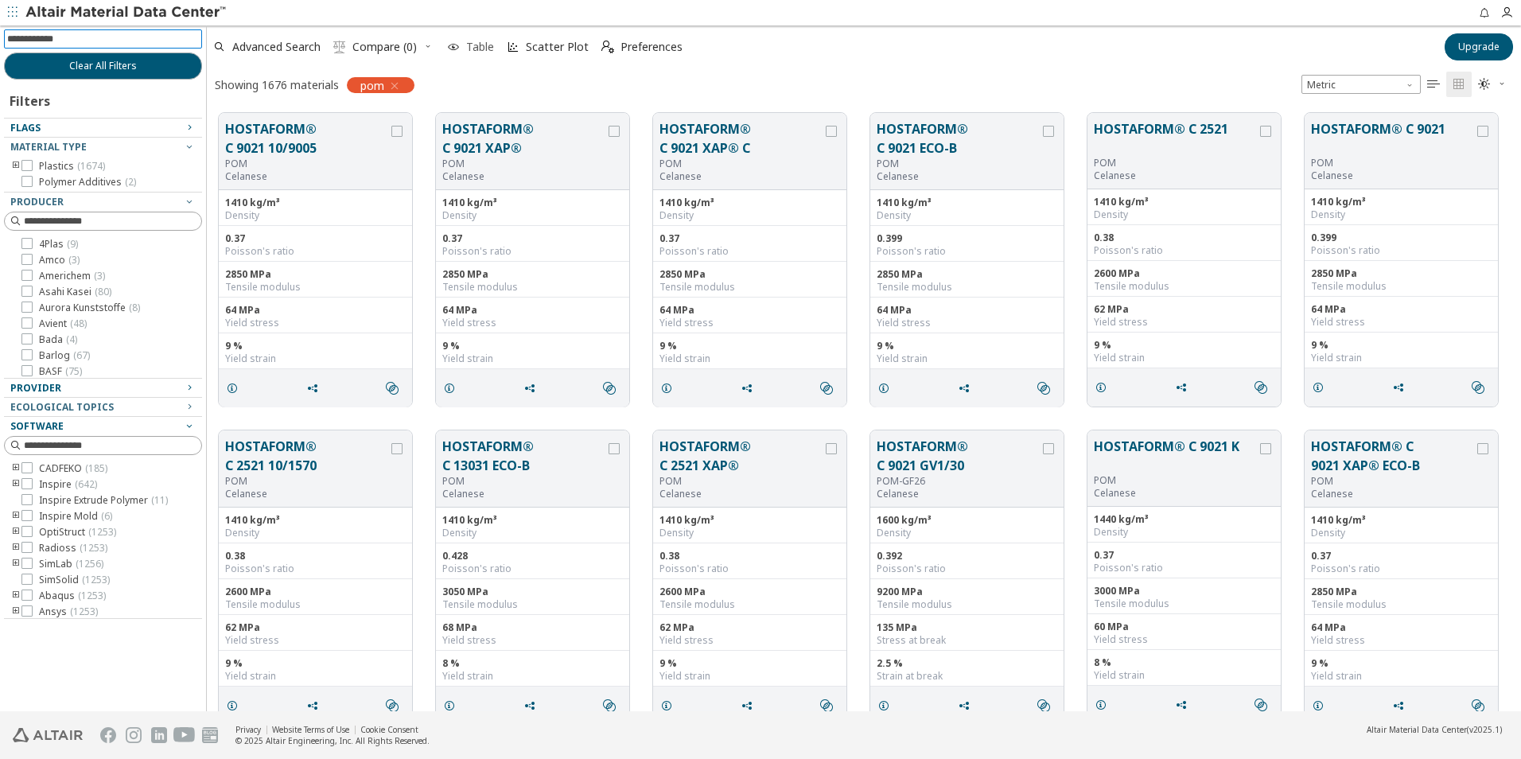
click at [476, 49] on span "Table" at bounding box center [480, 46] width 28 height 11
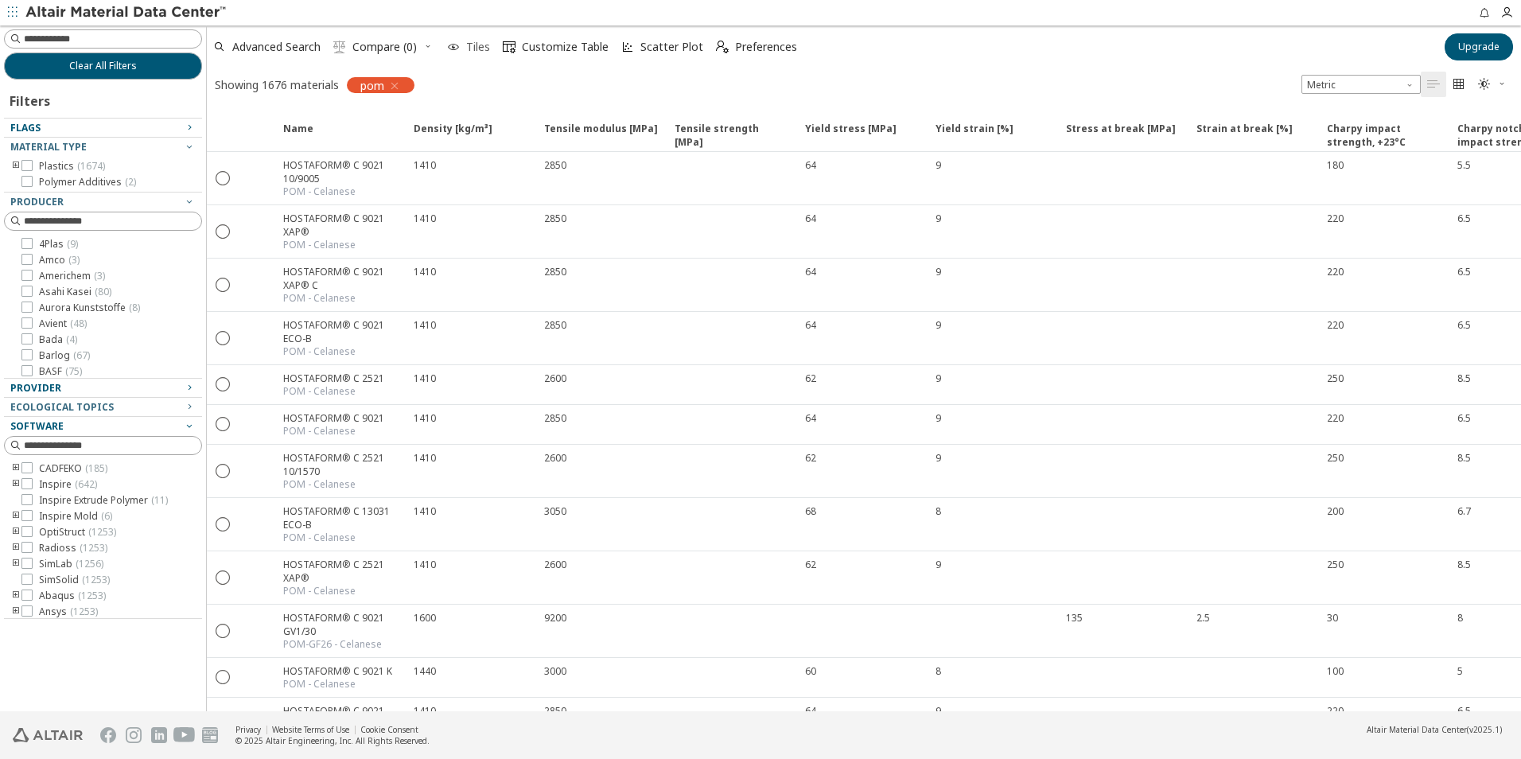
click at [480, 49] on span "Tiles" at bounding box center [478, 46] width 24 height 11
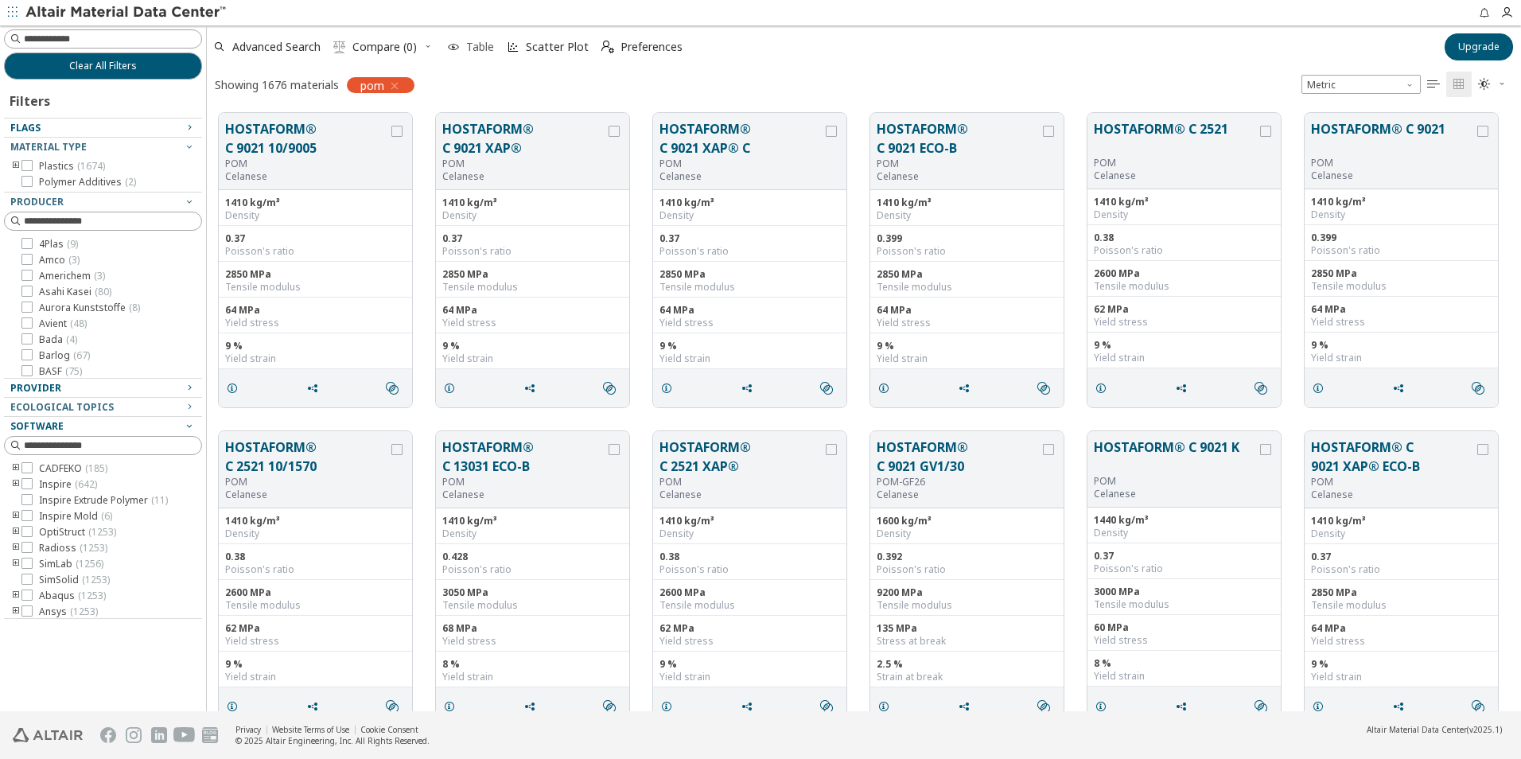
scroll to position [598, 1302]
click at [482, 47] on span "Table" at bounding box center [480, 46] width 28 height 11
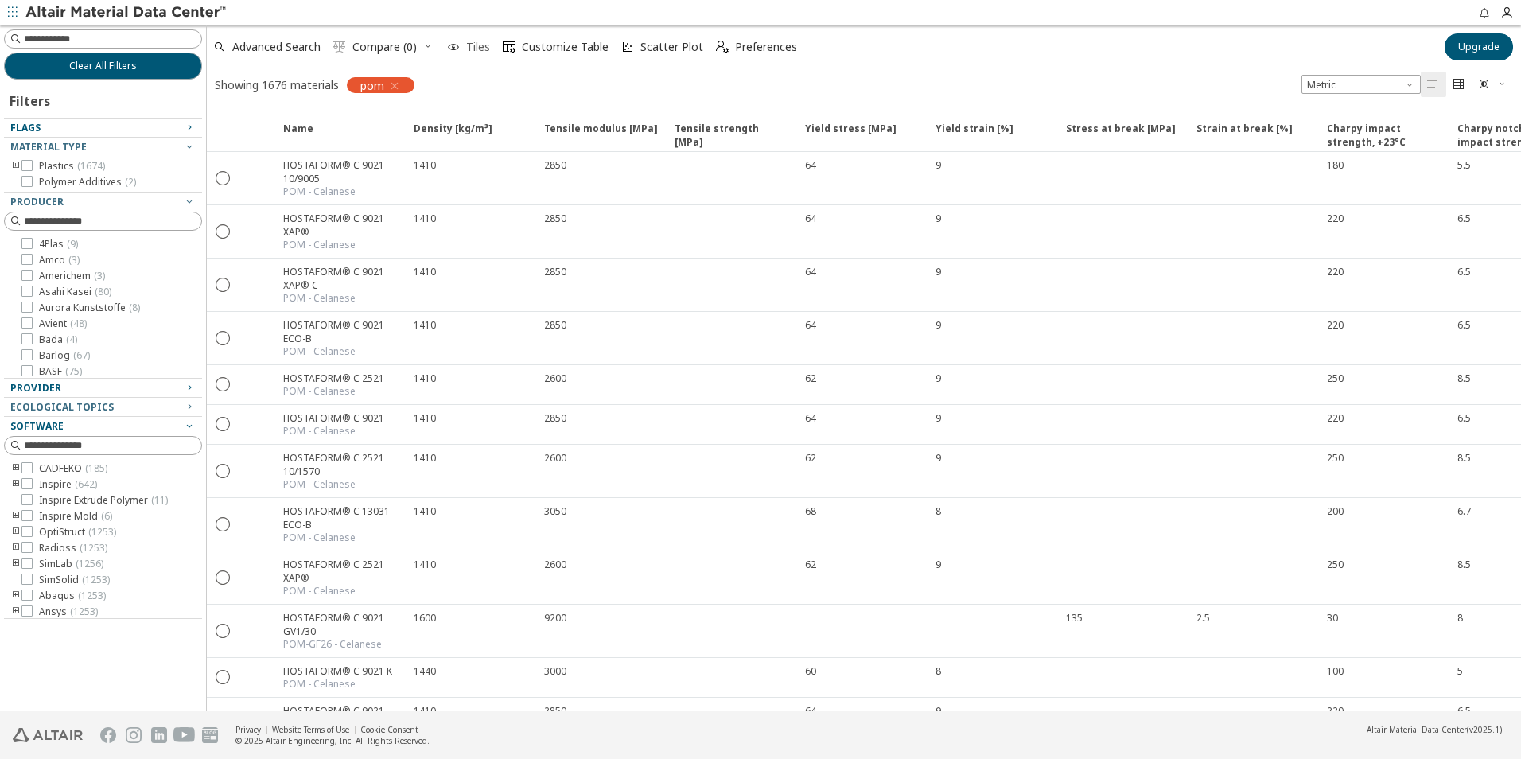
click at [453, 45] on icon "button" at bounding box center [453, 47] width 13 height 13
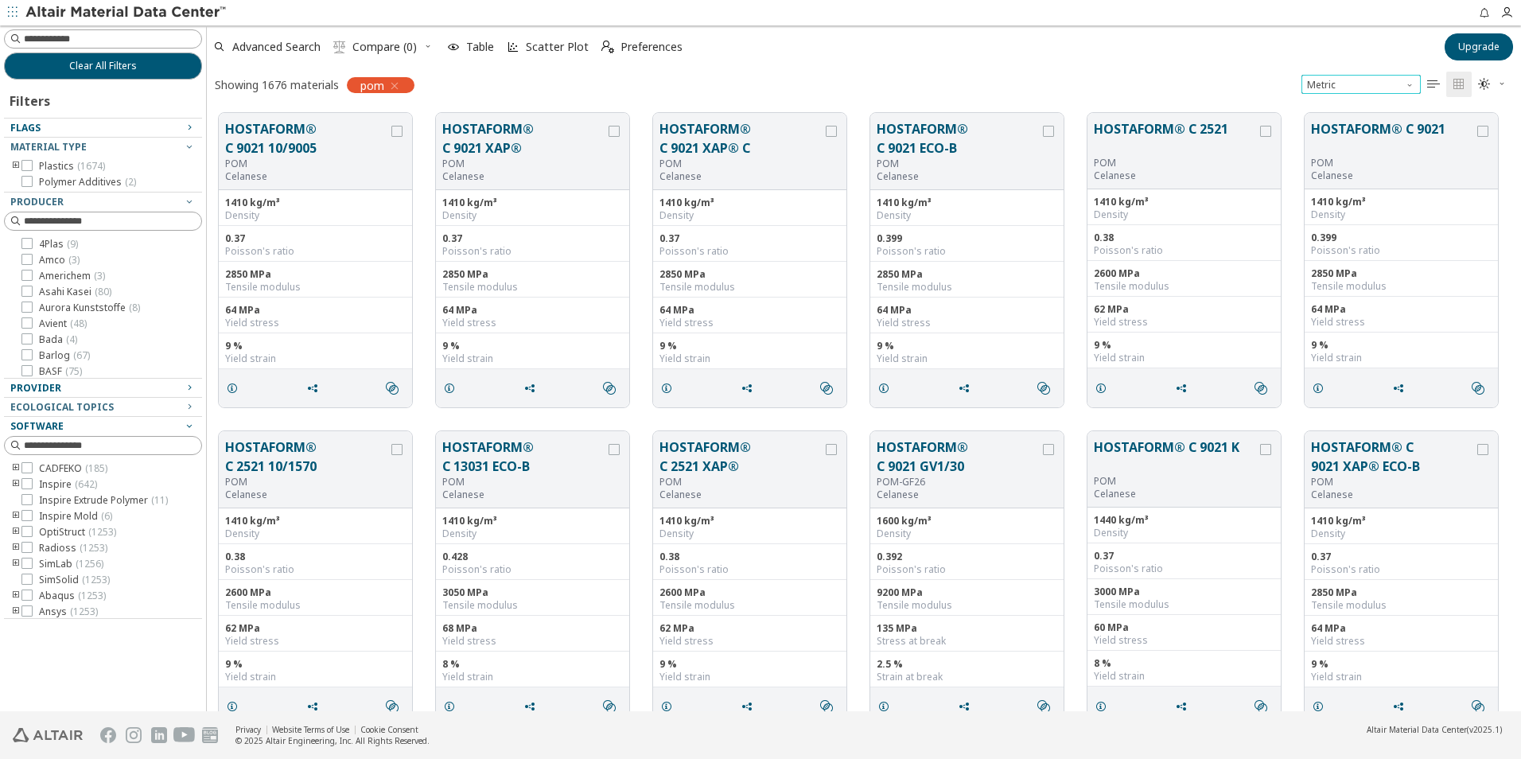
click at [1408, 85] on span "Unit System" at bounding box center [1411, 81] width 13 height 13
click at [1379, 101] on span "U.S. customary units" at bounding box center [1354, 104] width 93 height 13
click at [1409, 80] on span "Unit System" at bounding box center [1411, 81] width 13 height 13
click at [1336, 125] on span "Metric" at bounding box center [1322, 123] width 29 height 13
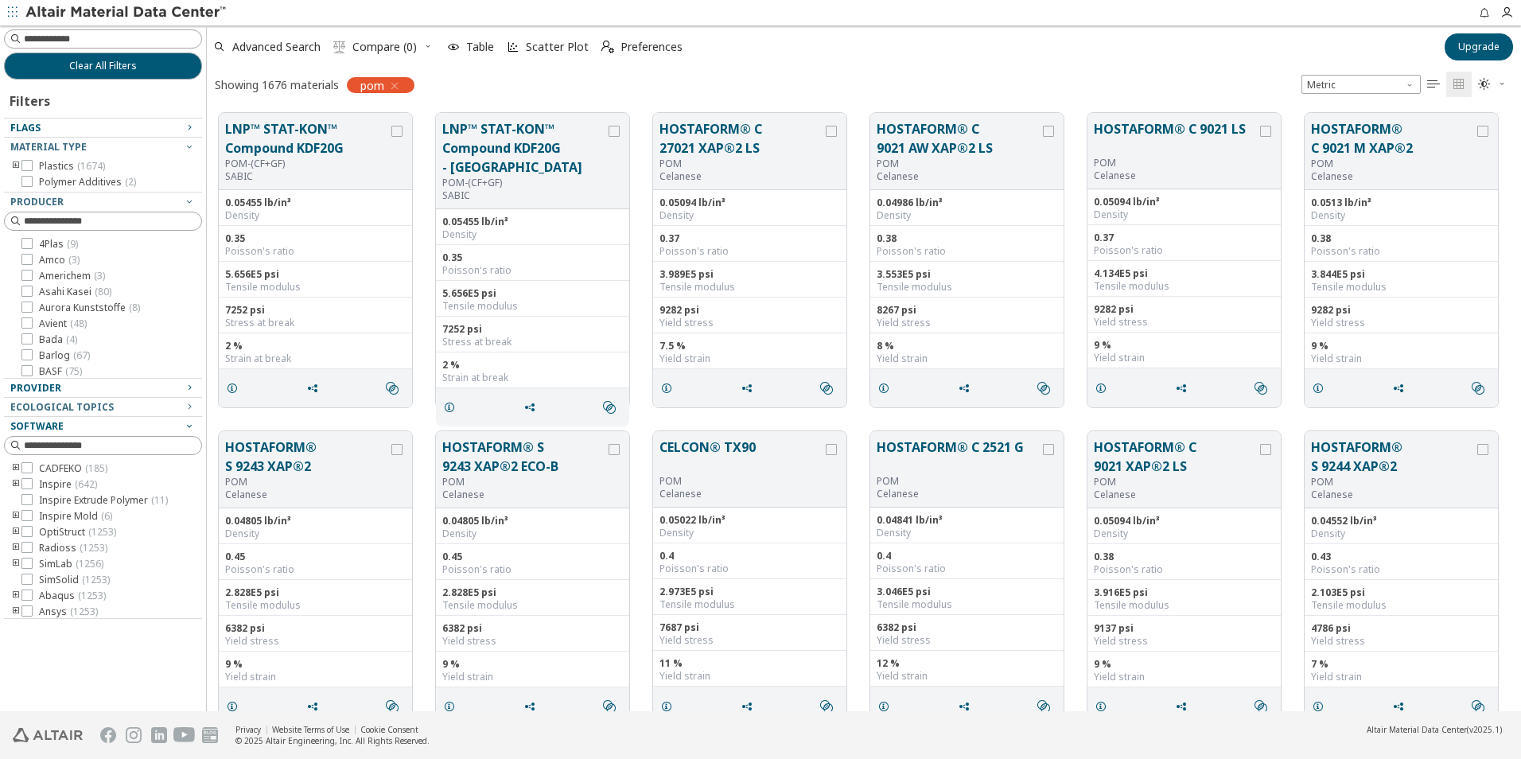
click at [1501, 88] on icon "button" at bounding box center [1502, 84] width 10 height 13
click at [1437, 80] on icon "" at bounding box center [1433, 84] width 13 height 13
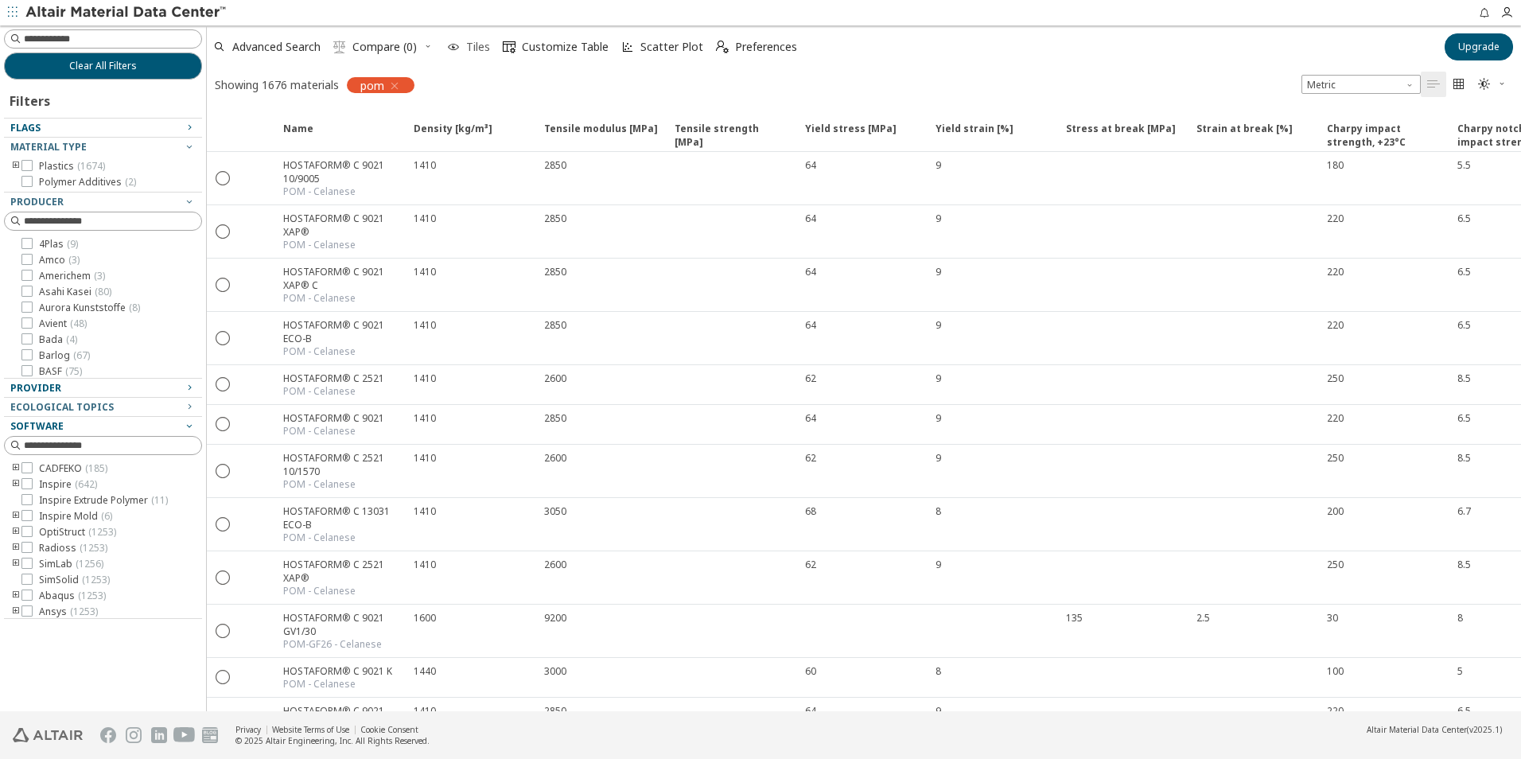
click at [483, 52] on span "Tiles" at bounding box center [478, 46] width 24 height 11
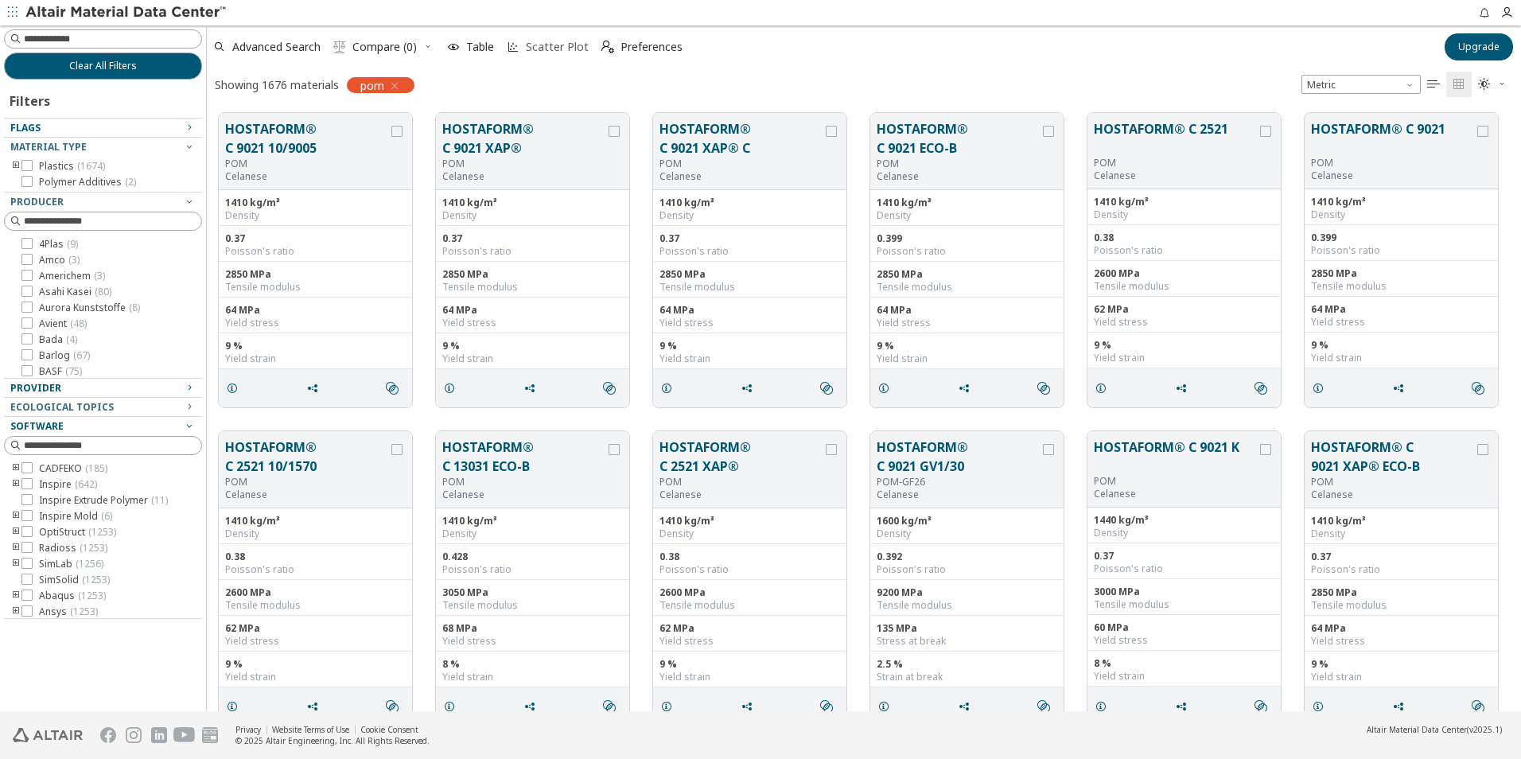
click at [556, 41] on span "Scatter Plot" at bounding box center [557, 46] width 63 height 11
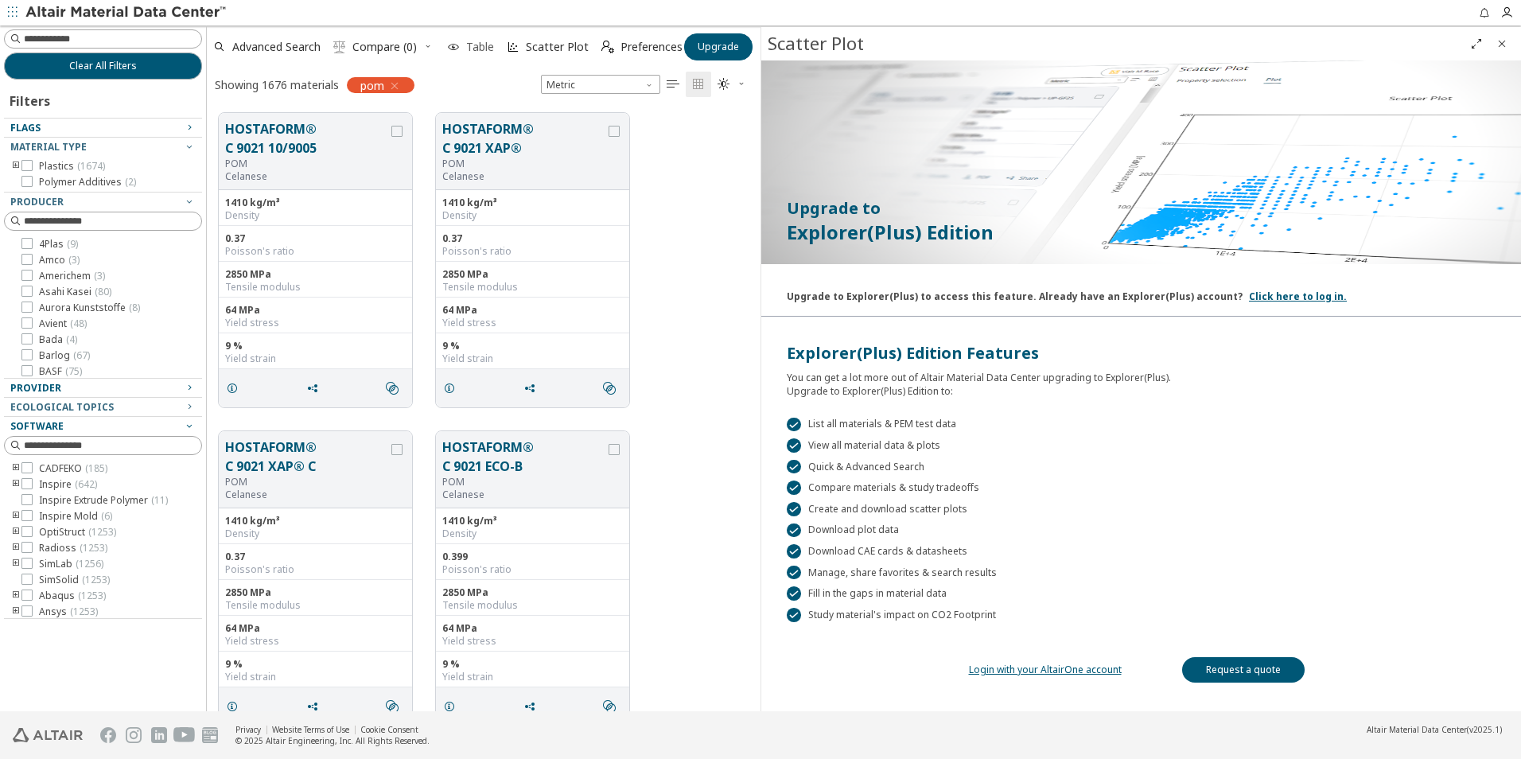
click at [468, 46] on span "Table" at bounding box center [480, 46] width 28 height 11
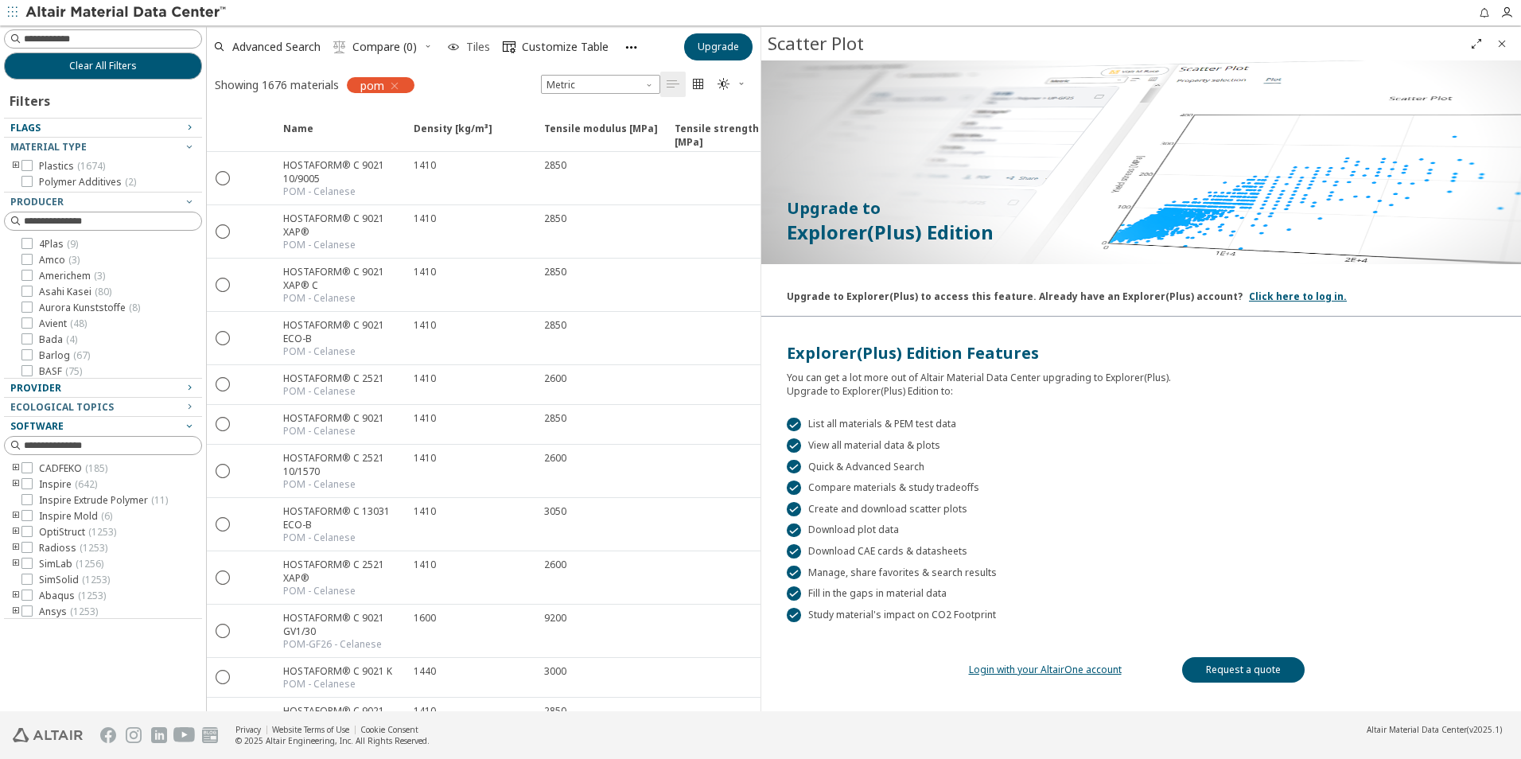
click at [473, 44] on span "Tiles" at bounding box center [478, 46] width 24 height 11
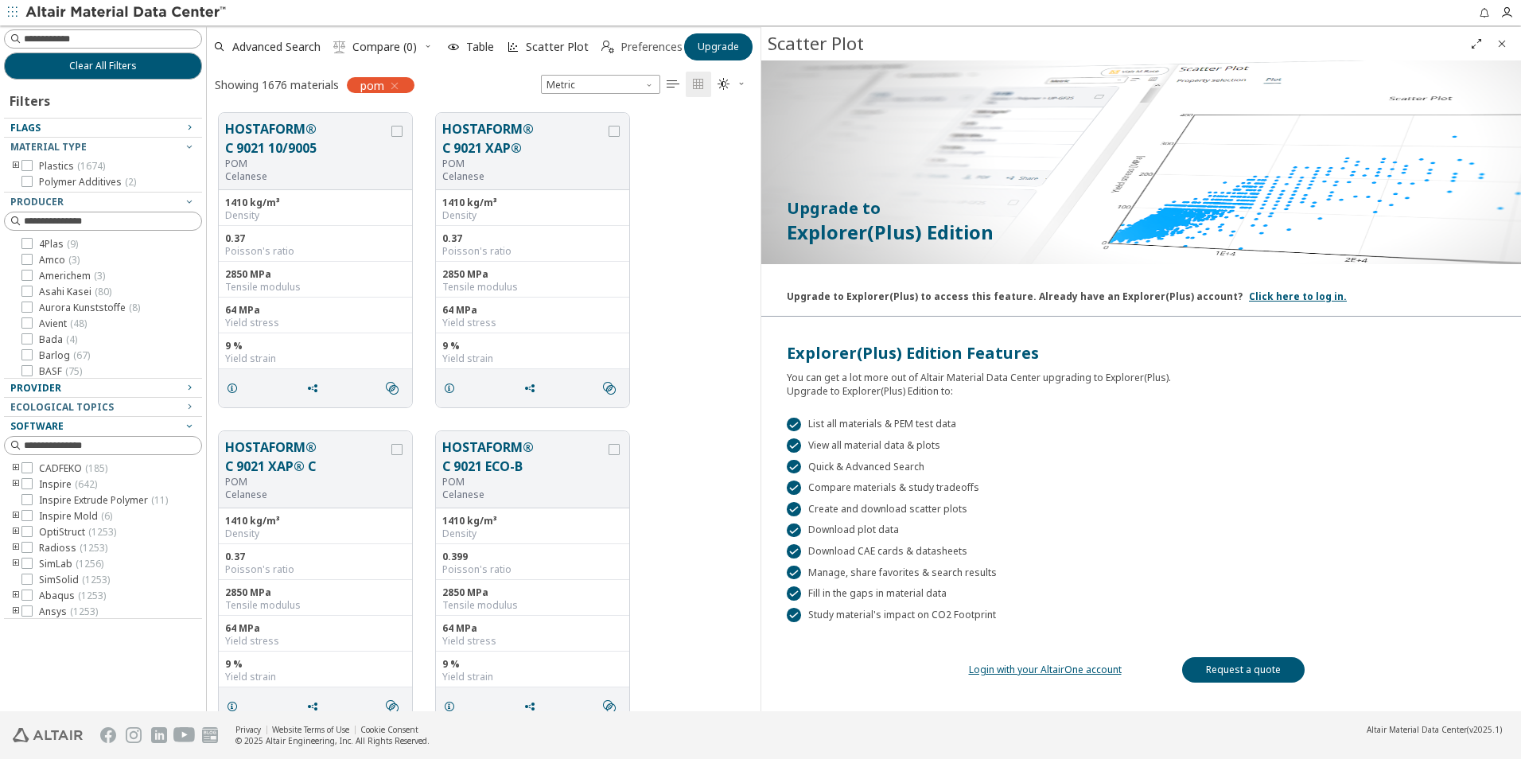
click at [635, 45] on span "Preferences" at bounding box center [651, 46] width 62 height 11
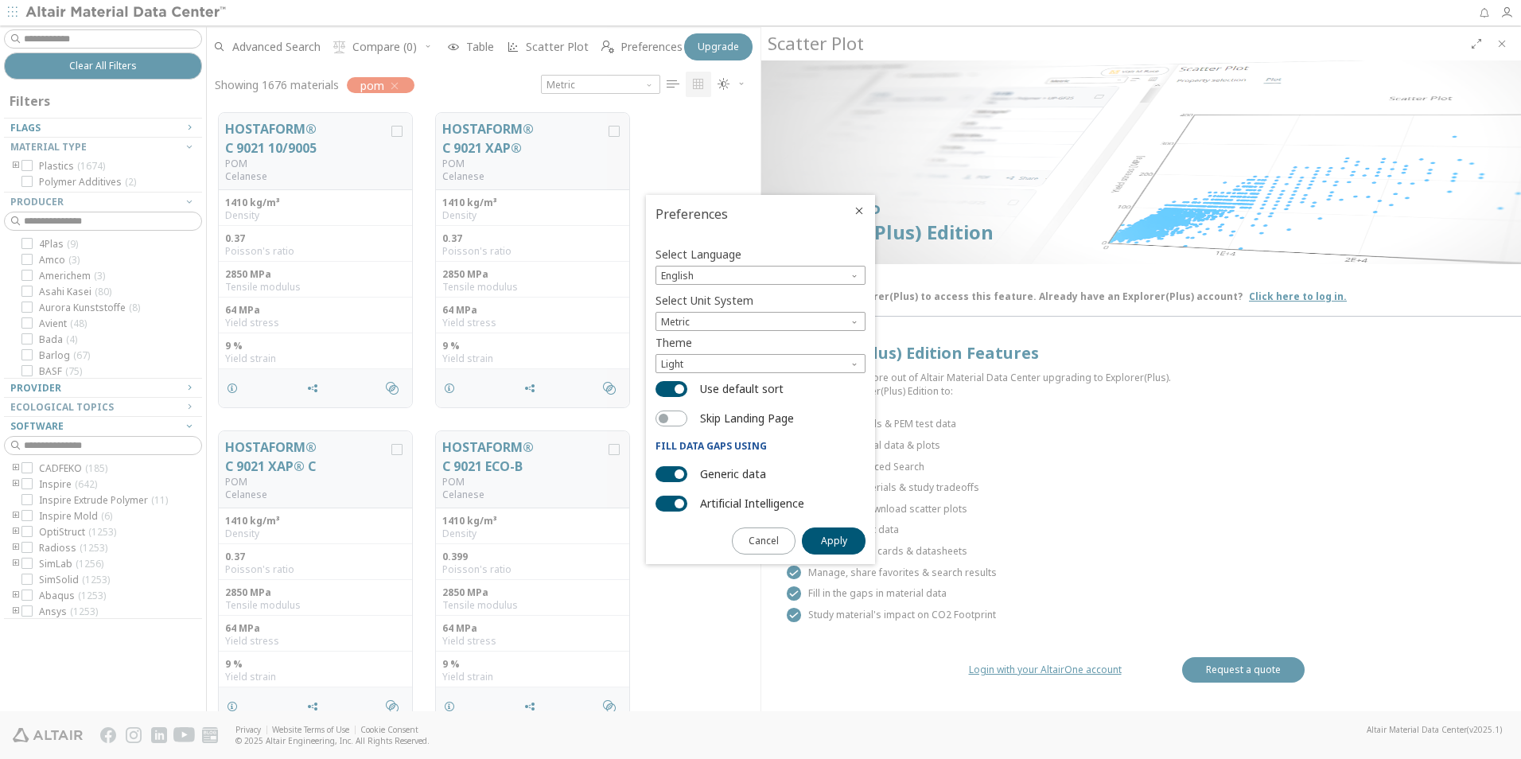
click at [858, 213] on icon "Close" at bounding box center [859, 210] width 13 height 13
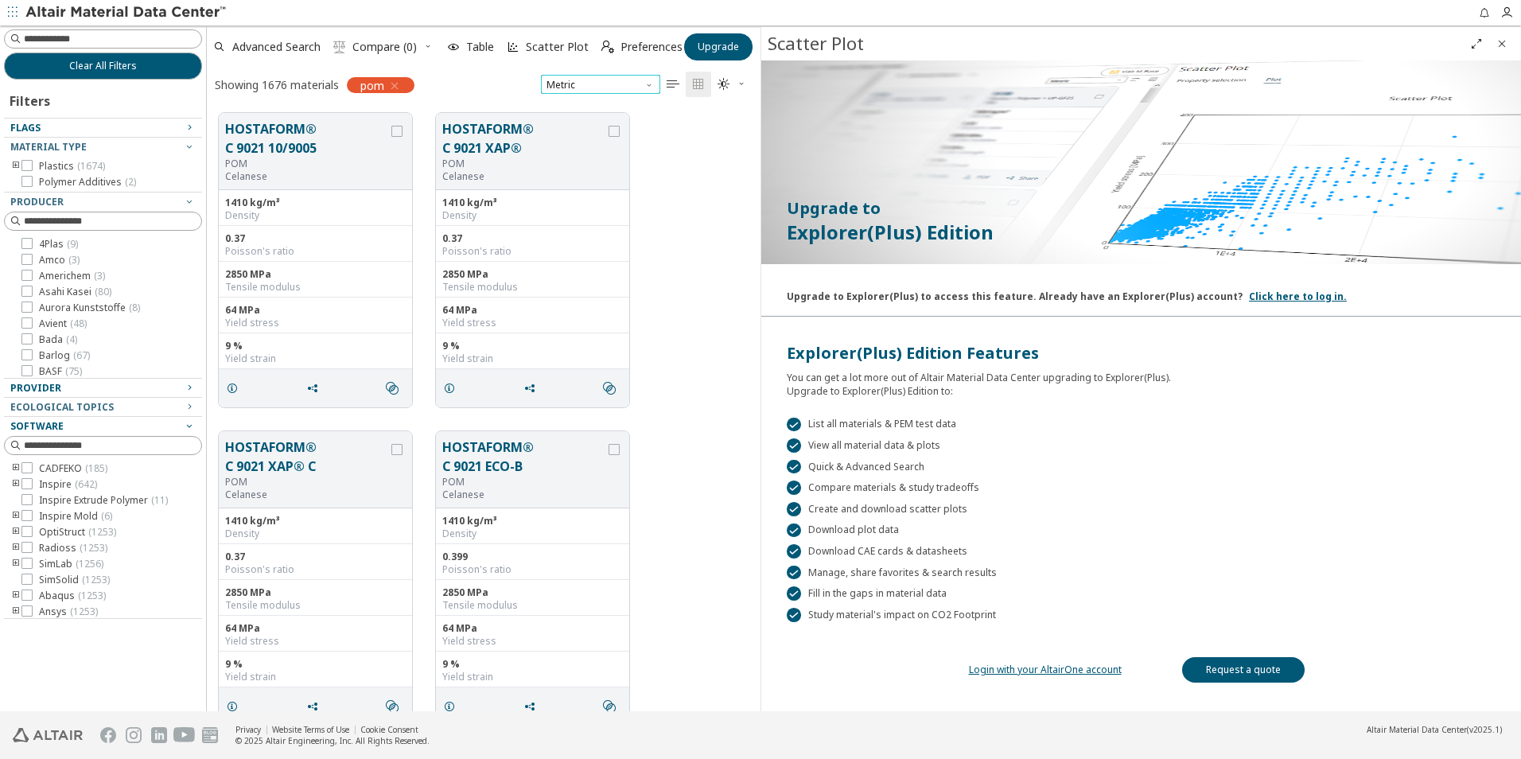
click at [657, 80] on span "Metric" at bounding box center [600, 84] width 119 height 19
click at [611, 99] on span "U.S. customary units" at bounding box center [594, 104] width 93 height 13
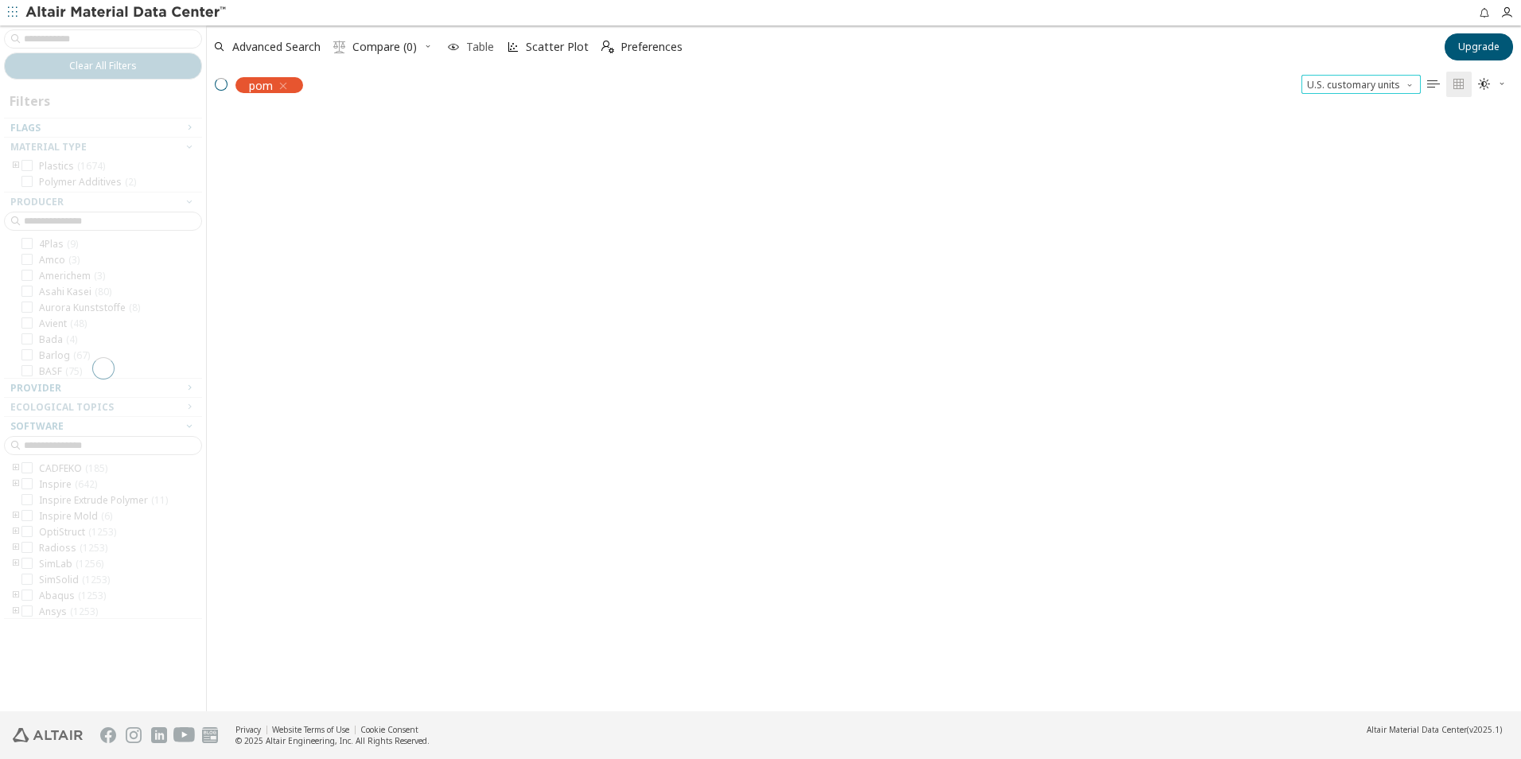
scroll to position [598, 1302]
click at [477, 49] on span "Table" at bounding box center [480, 46] width 28 height 11
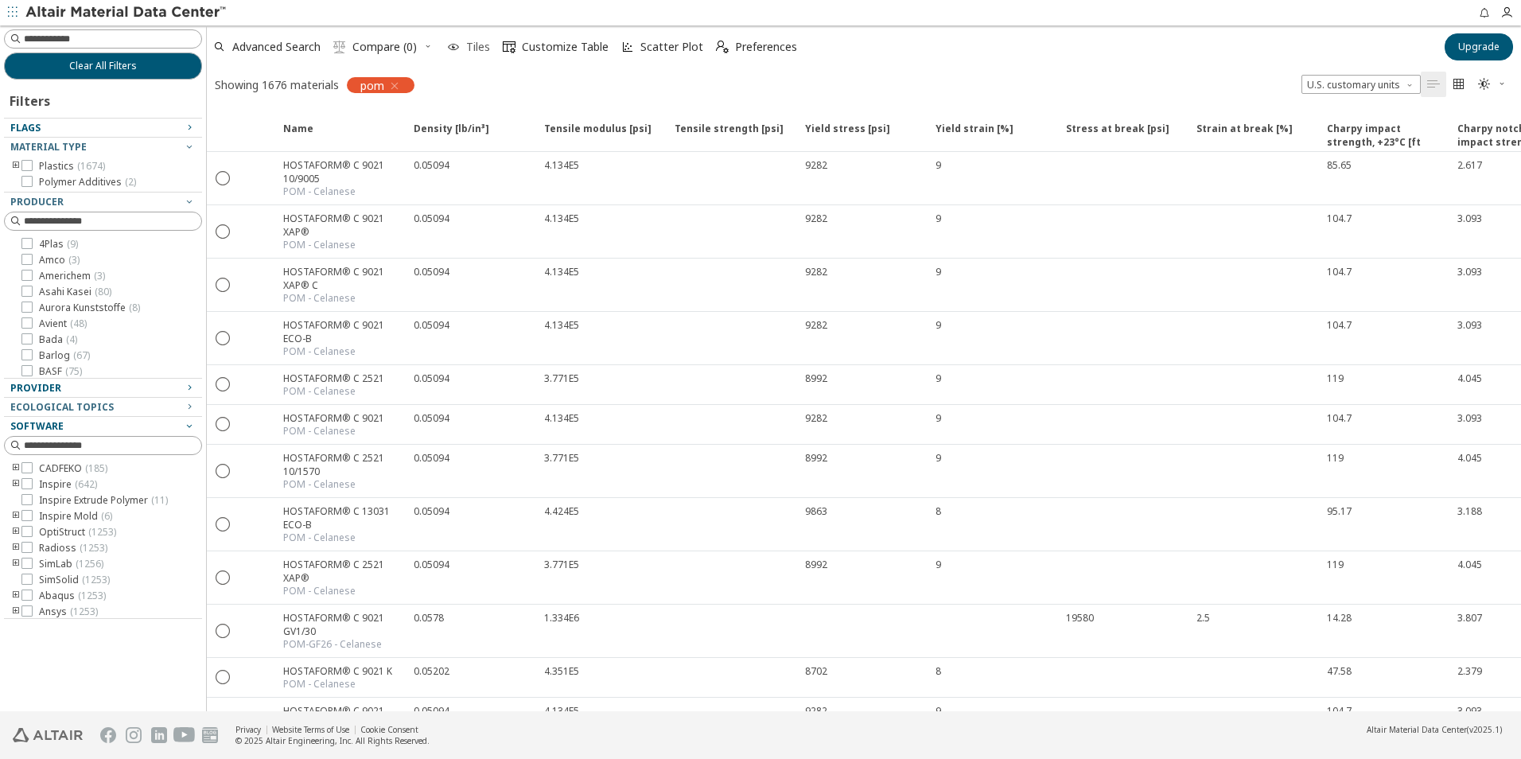
click at [479, 45] on span "Tiles" at bounding box center [478, 46] width 24 height 11
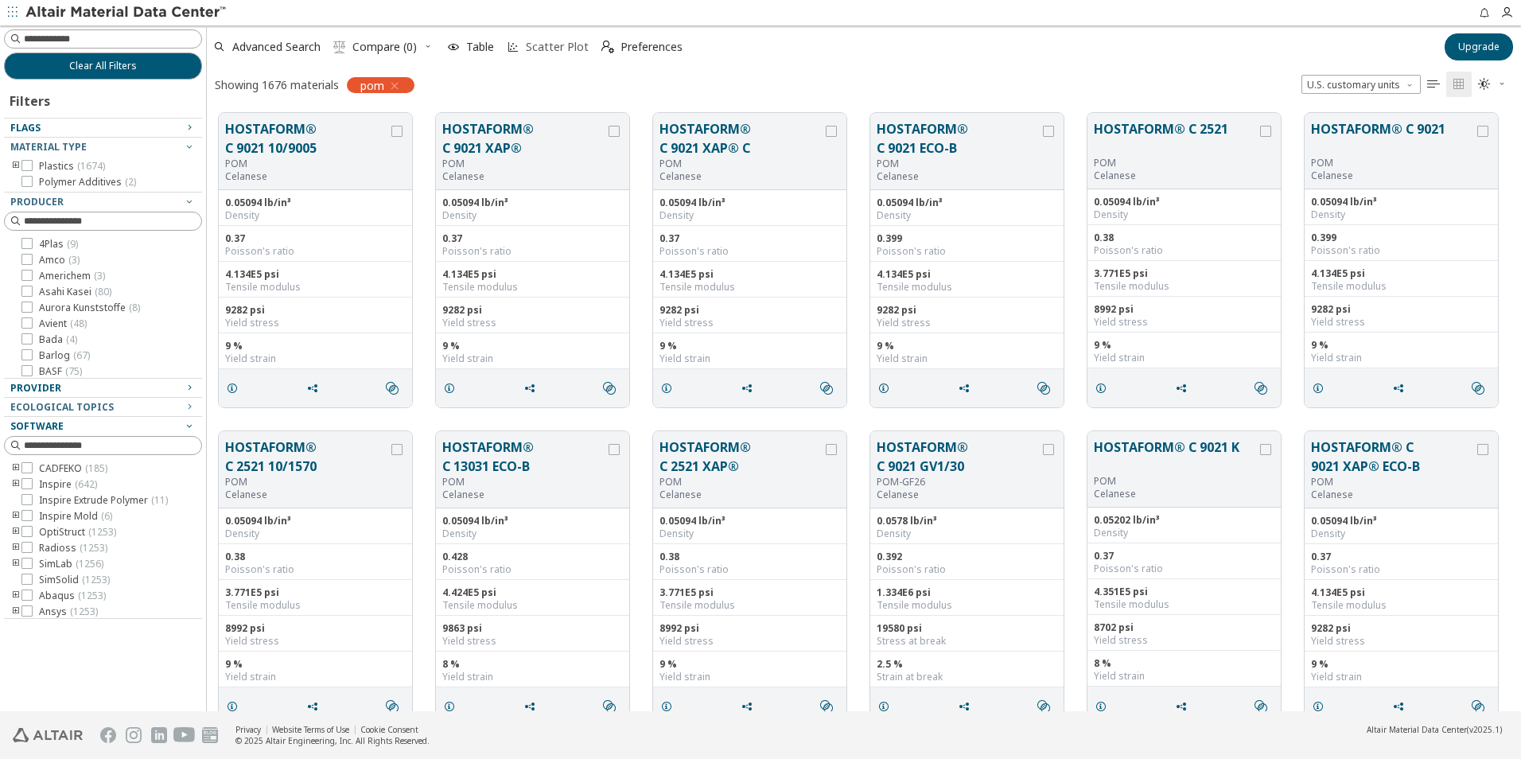
click at [536, 46] on span "Scatter Plot" at bounding box center [557, 46] width 63 height 11
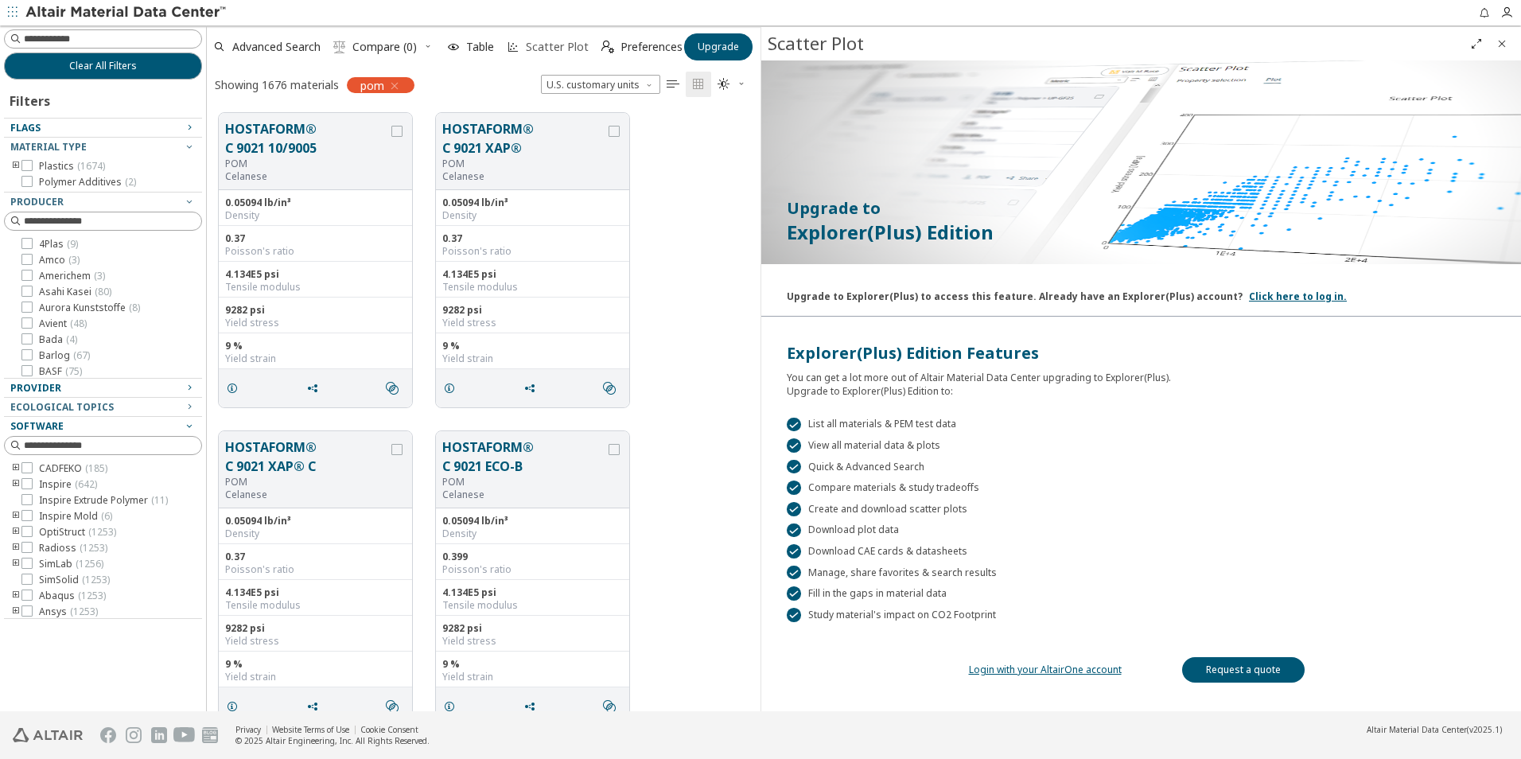
scroll to position [598, 542]
click at [562, 43] on span "Scatter Plot" at bounding box center [557, 46] width 63 height 11
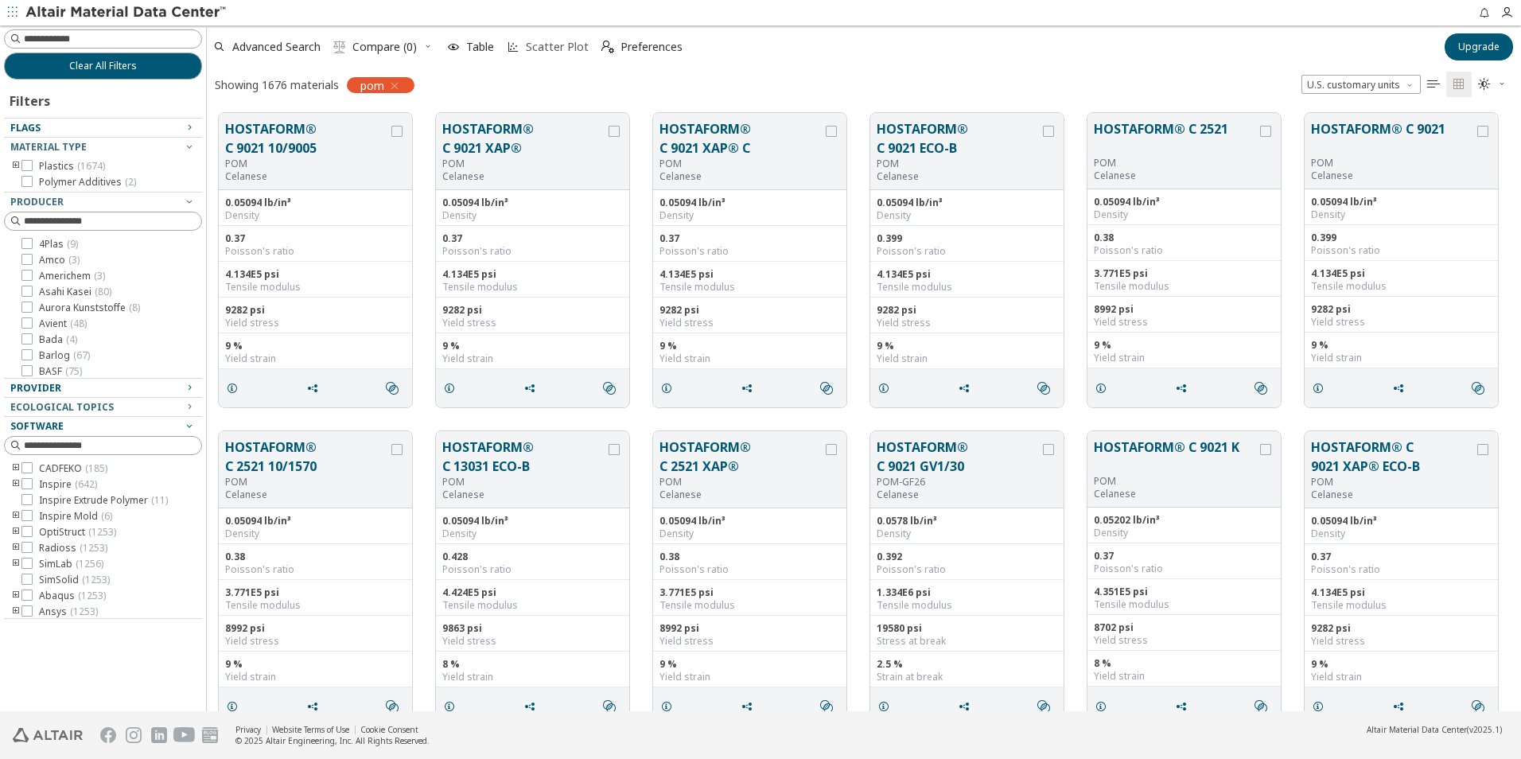
scroll to position [598, 1302]
click at [562, 43] on span "Scatter Plot" at bounding box center [557, 46] width 63 height 11
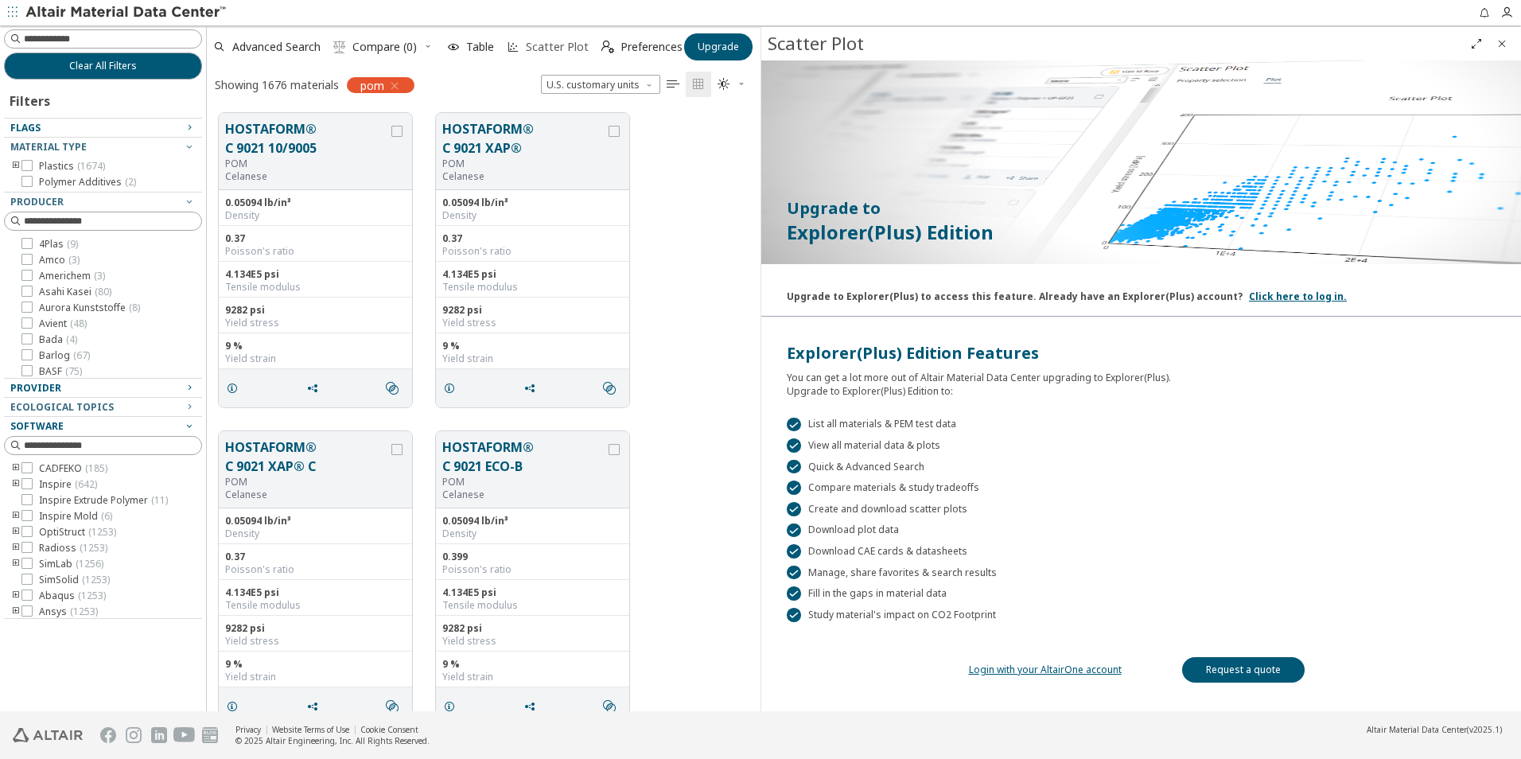
scroll to position [598, 542]
click at [1059, 673] on link "Login with your AltairOne account" at bounding box center [1045, 669] width 153 height 14
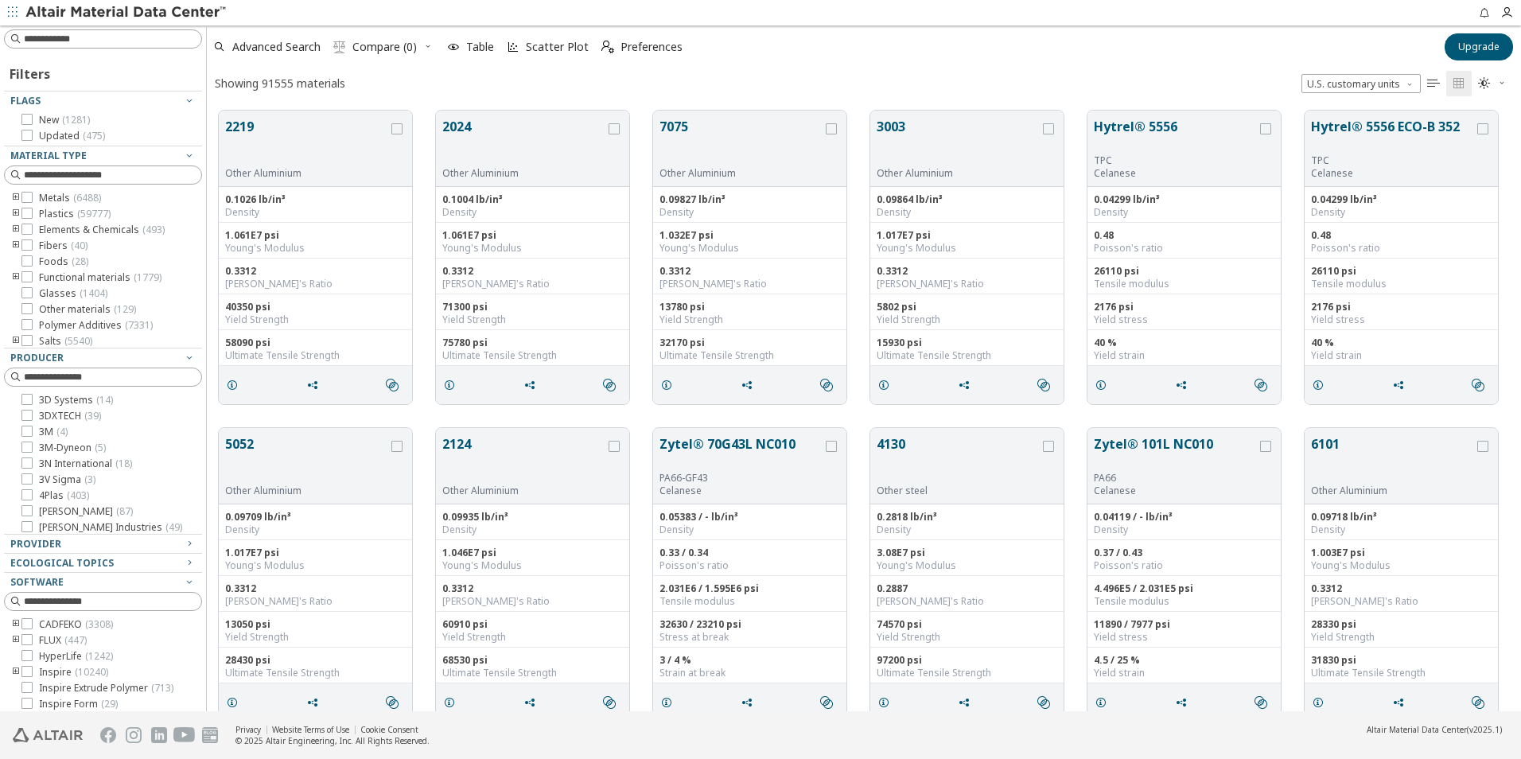
scroll to position [600, 1302]
click at [1509, 14] on icon "button" at bounding box center [1506, 12] width 13 height 13
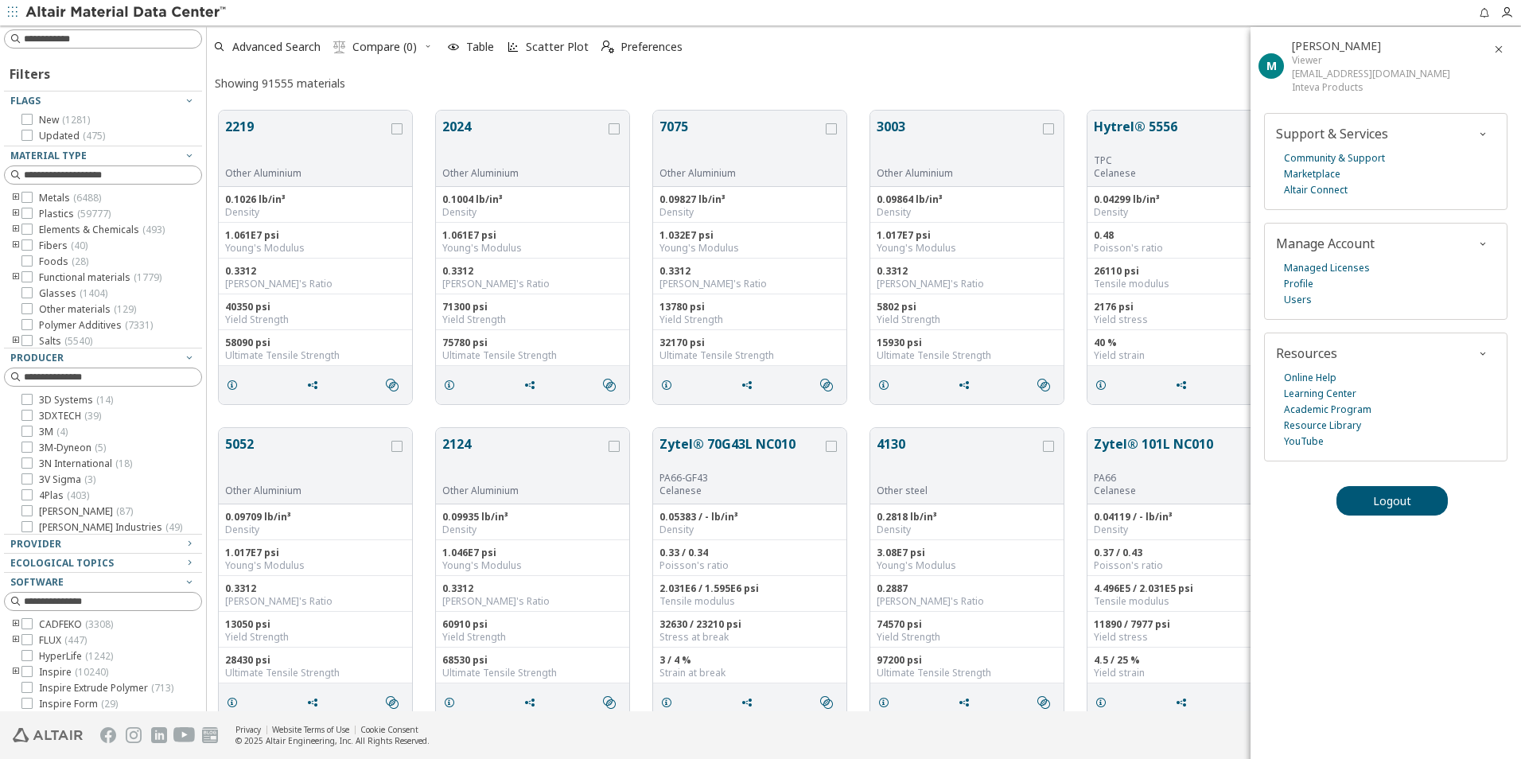
click at [508, 71] on div "Showing 91555 materials U.S. customary units   " at bounding box center [864, 83] width 1314 height 31
click at [534, 47] on span "Scatter Plot" at bounding box center [557, 46] width 63 height 11
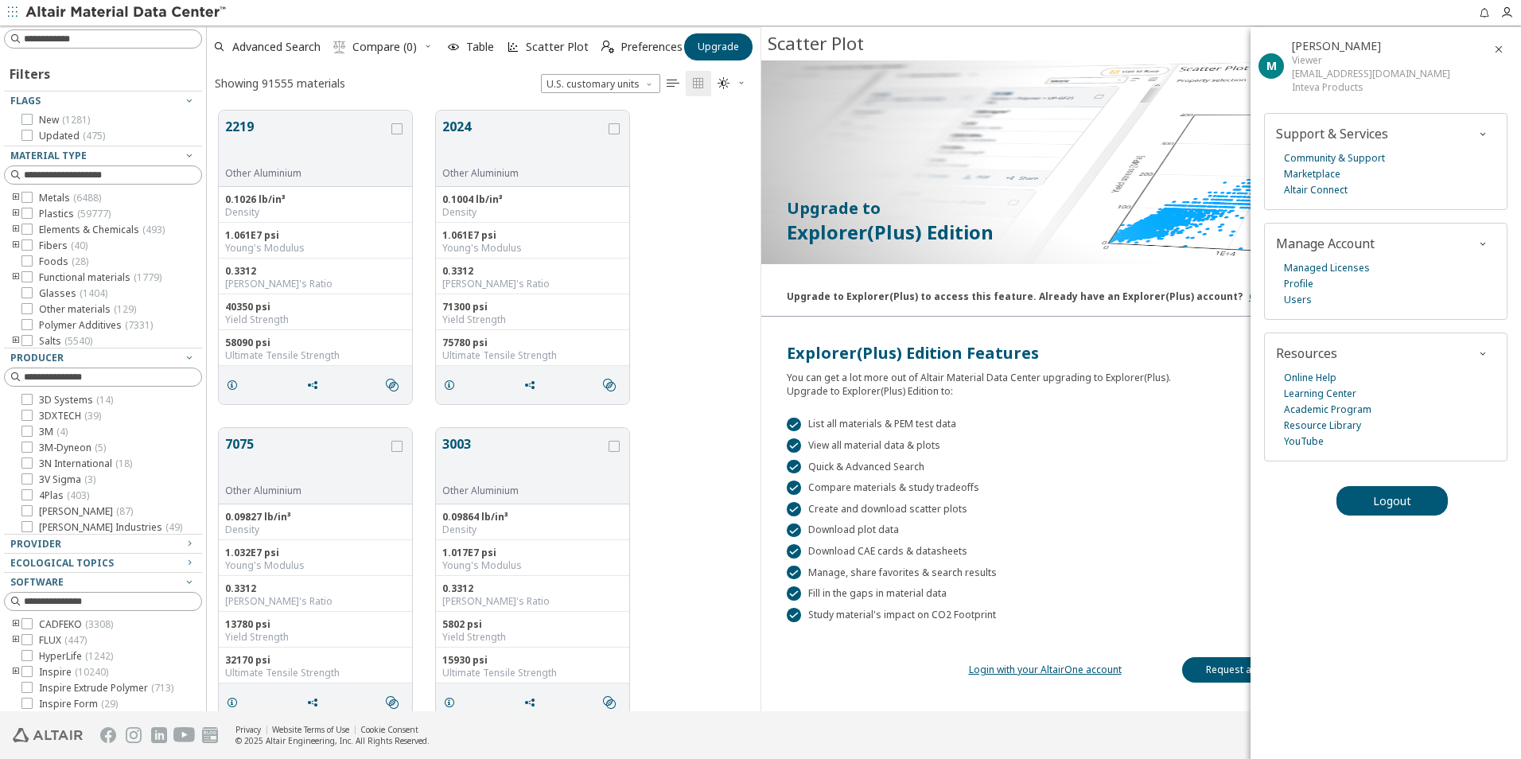
click at [730, 549] on div "7075 Other Aluminium 0.09827 lb/in³ Density 1.032E7 psi Young's Modulus 0.3312 …" at bounding box center [484, 574] width 554 height 317
drag, startPoint x: 1497, startPoint y: 45, endPoint x: 1487, endPoint y: 64, distance: 21.3
click at [1498, 45] on icon "button" at bounding box center [1498, 49] width 13 height 13
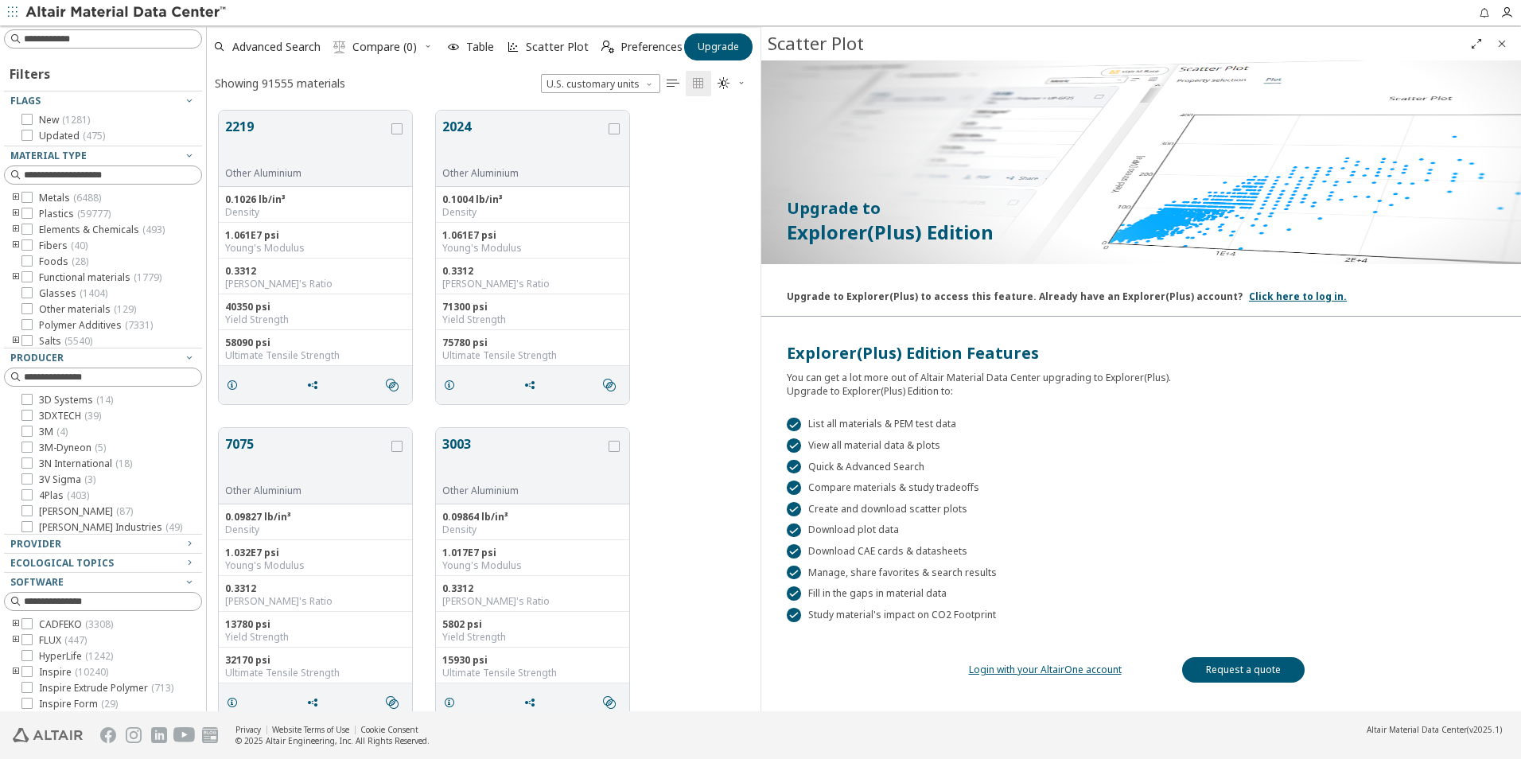
click at [707, 181] on div "2219 Other Aluminium 0.1026 lb/in³ Density 1.061E7 psi Young's Modulus 0.3312 P…" at bounding box center [484, 257] width 554 height 317
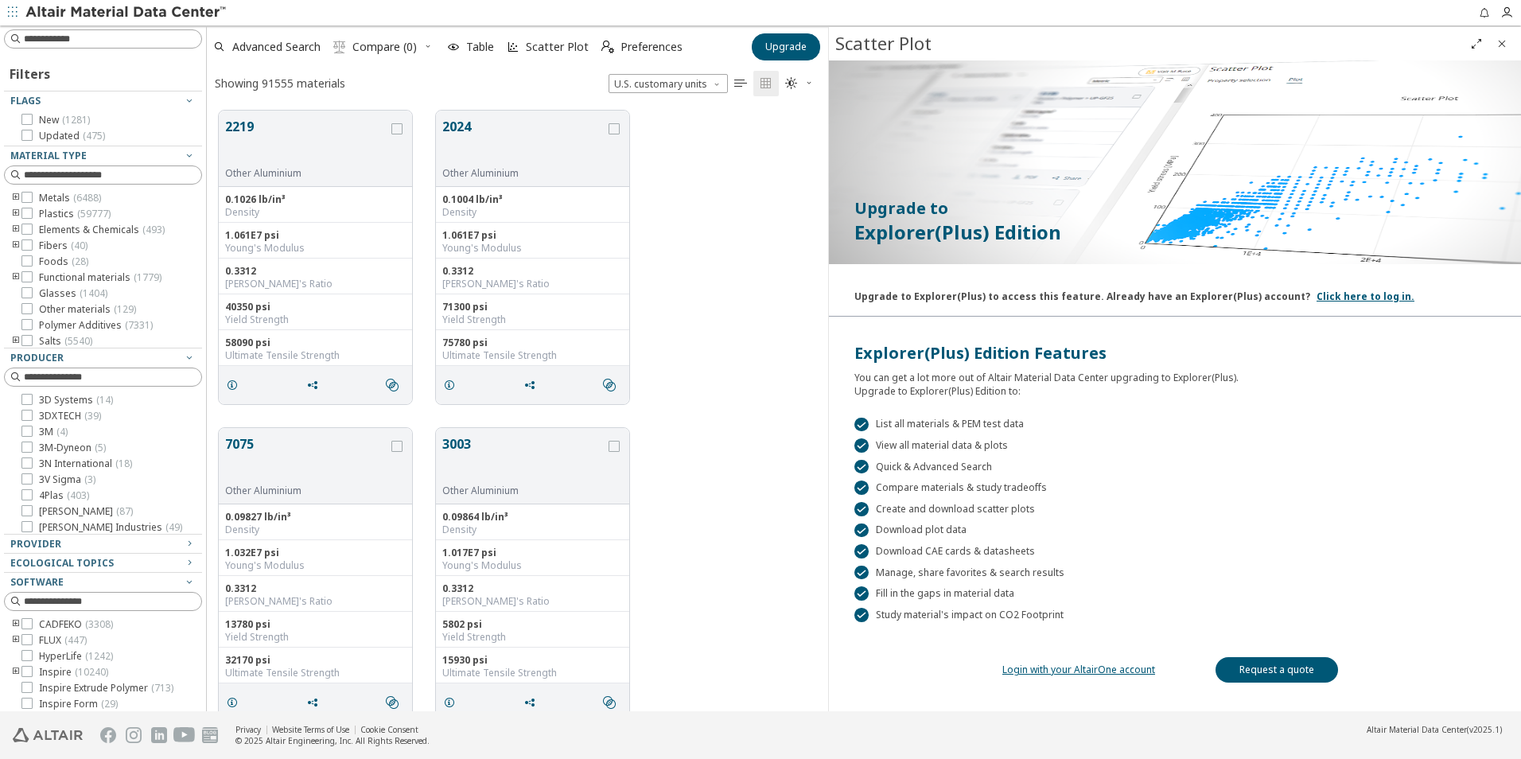
scroll to position [600, 604]
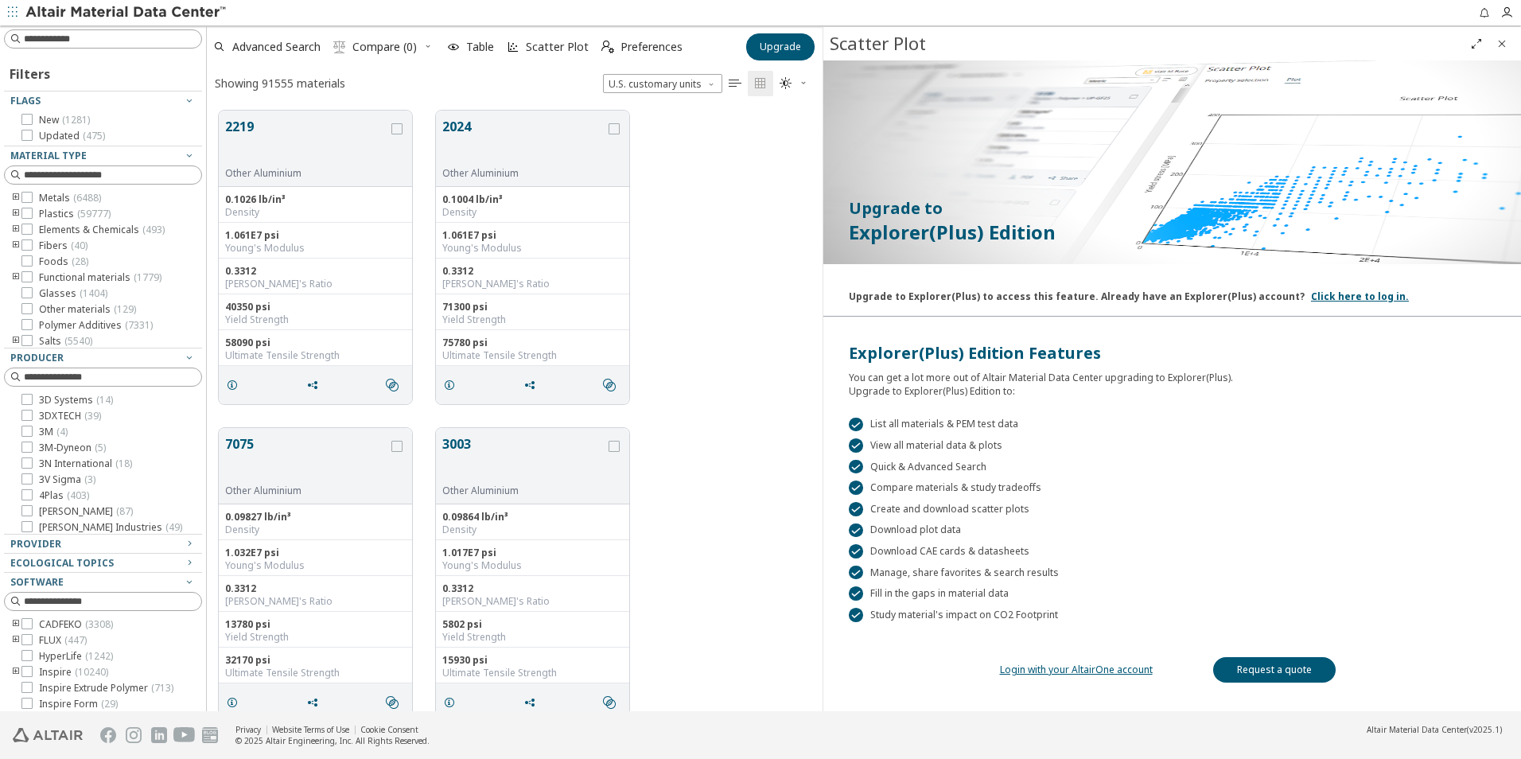
drag, startPoint x: 761, startPoint y: 222, endPoint x: 823, endPoint y: 208, distance: 63.7
click at [794, 41] on span "Upgrade" at bounding box center [780, 47] width 41 height 13
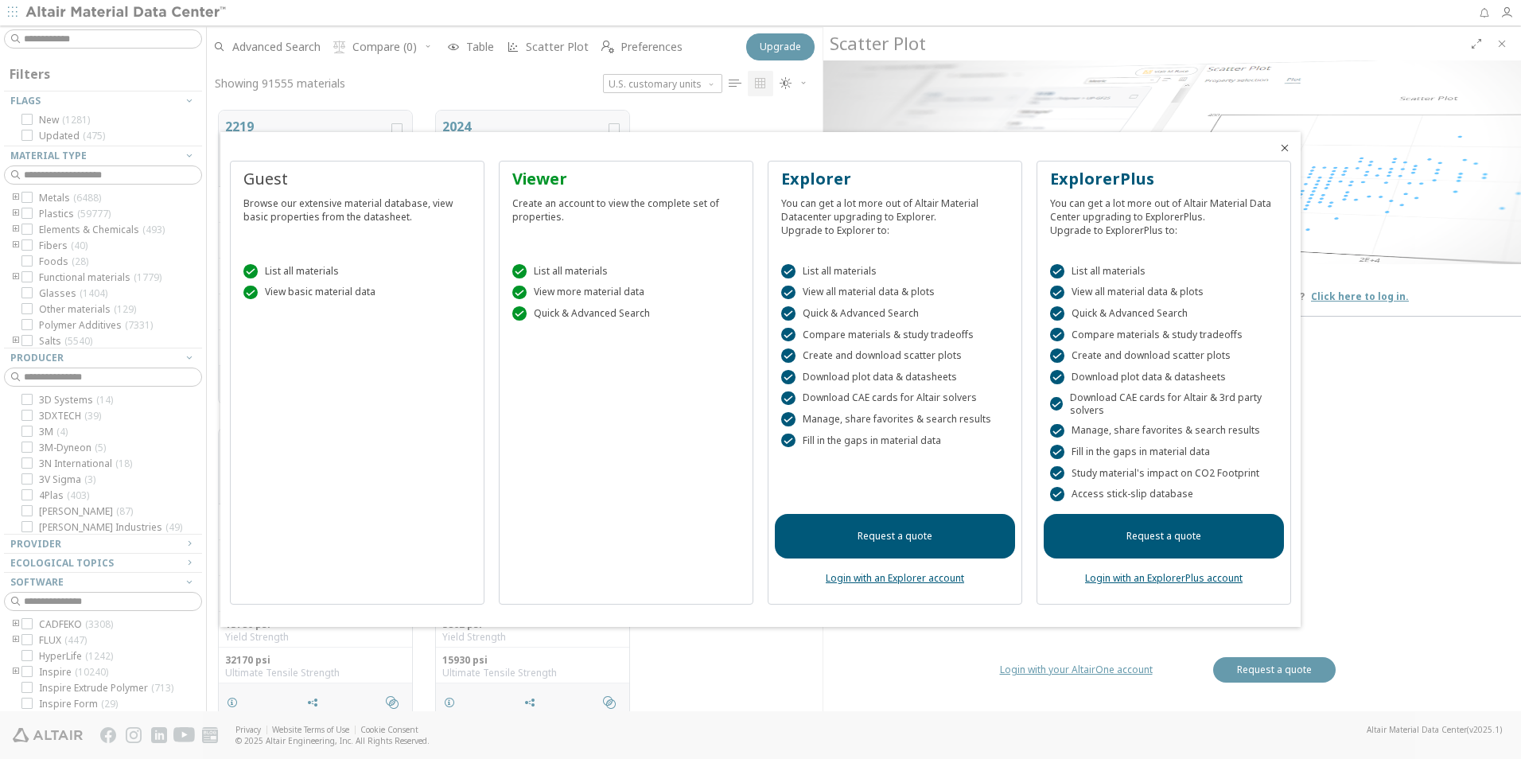
click at [1288, 150] on icon "Close" at bounding box center [1284, 148] width 13 height 13
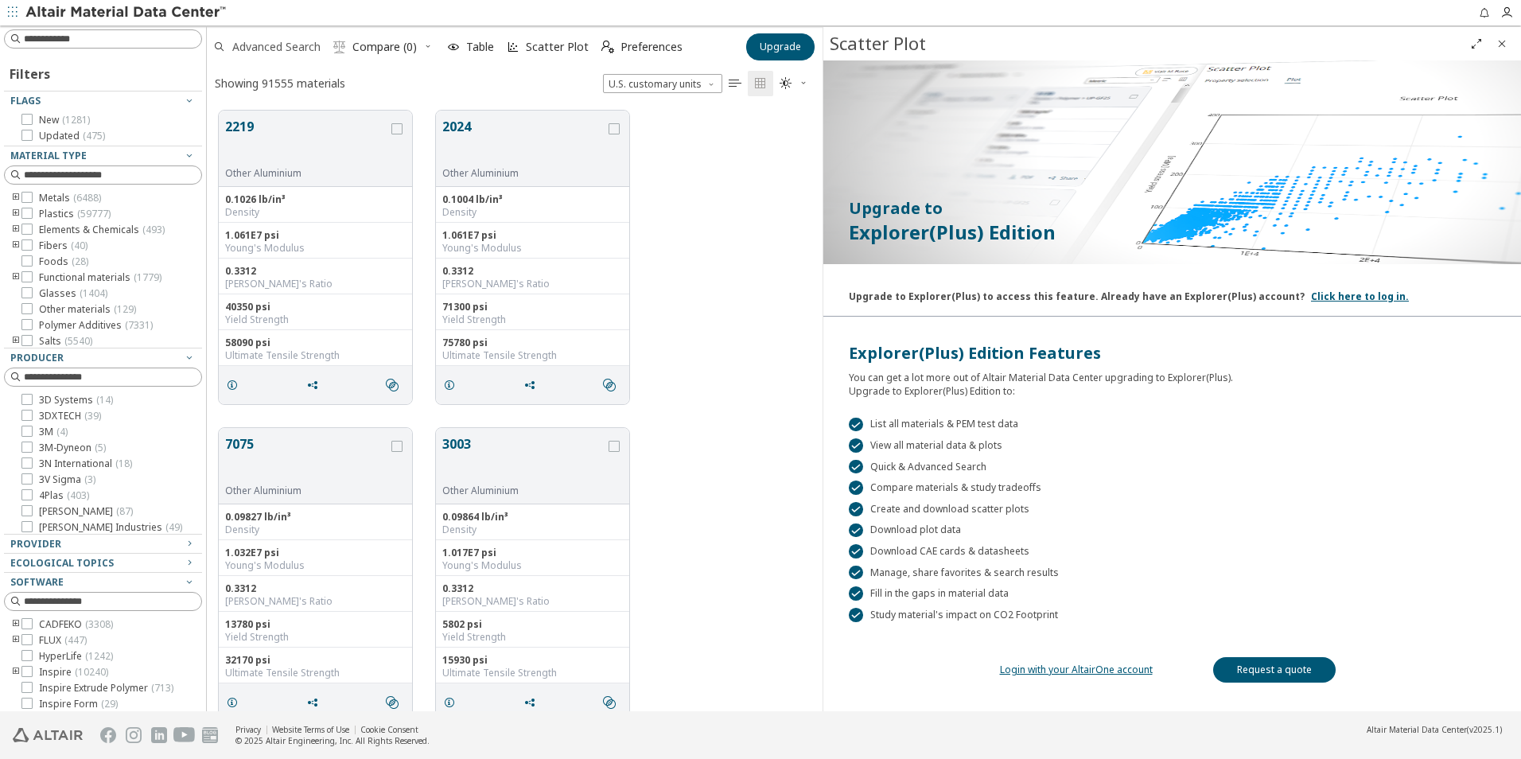
click at [288, 47] on span "Advanced Search" at bounding box center [276, 46] width 88 height 11
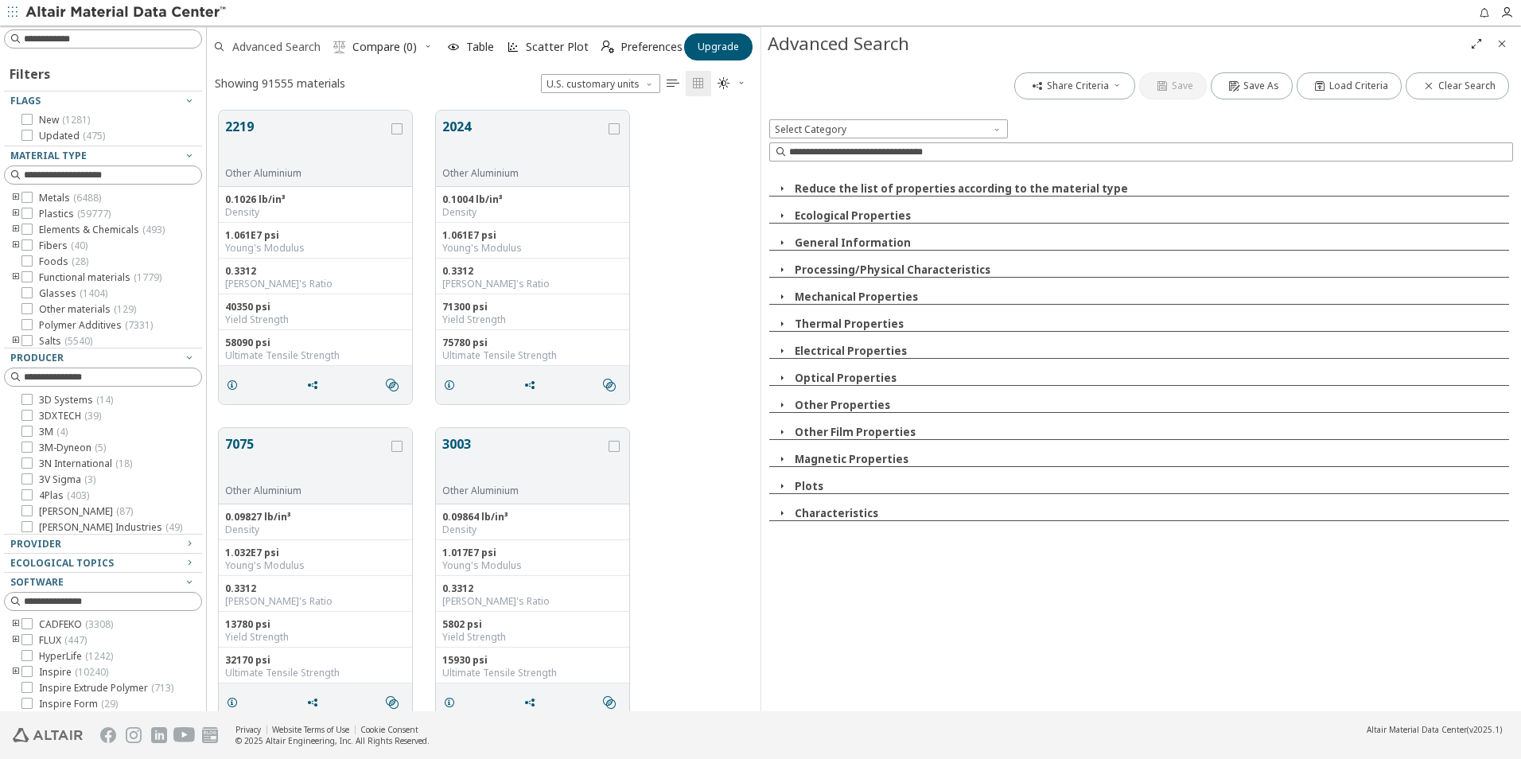
scroll to position [600, 542]
click at [359, 62] on span " Compare (0)" at bounding box center [375, 46] width 90 height 35
click at [780, 351] on icon "button" at bounding box center [781, 350] width 13 height 13
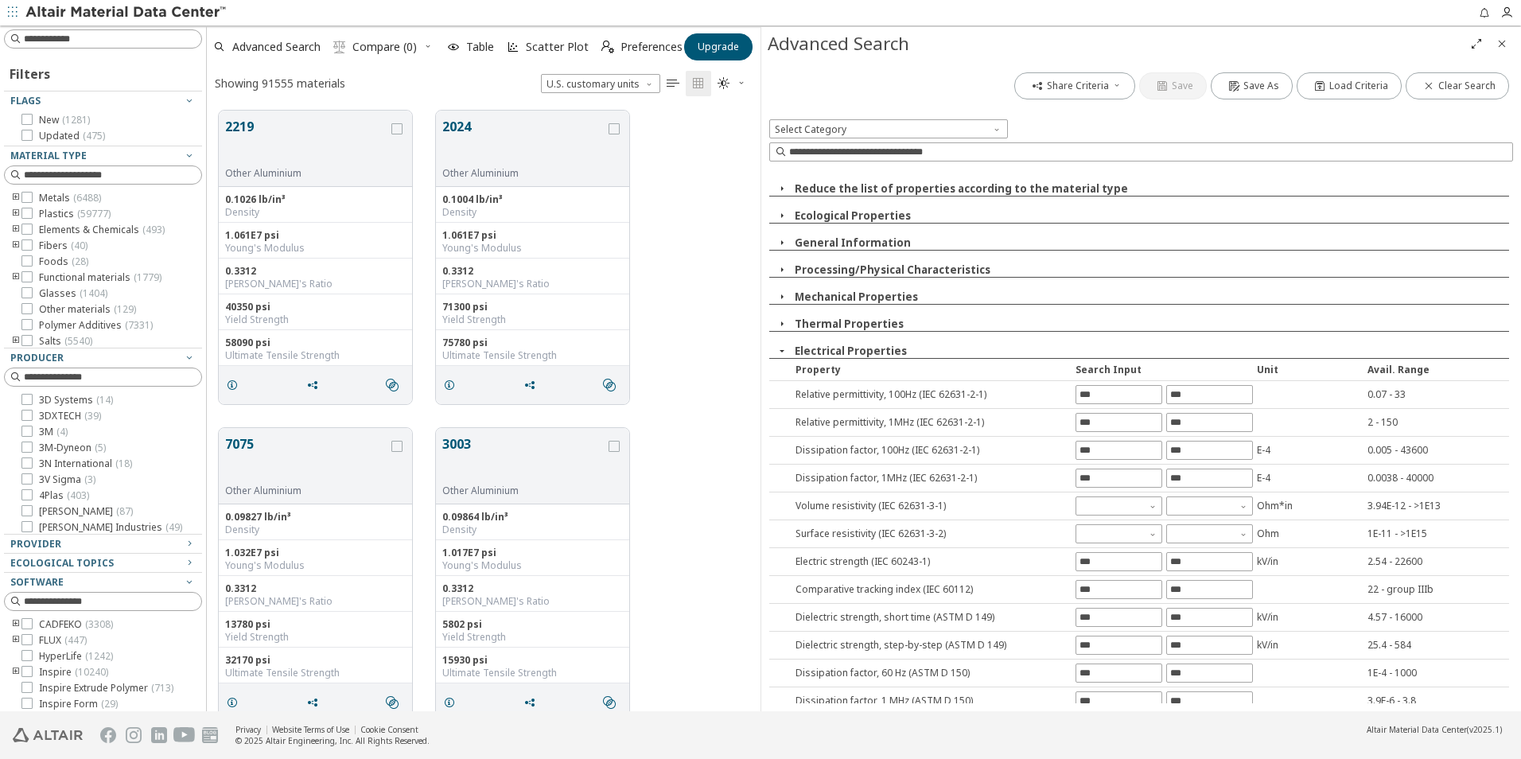
click at [780, 351] on icon "button" at bounding box center [781, 350] width 13 height 13
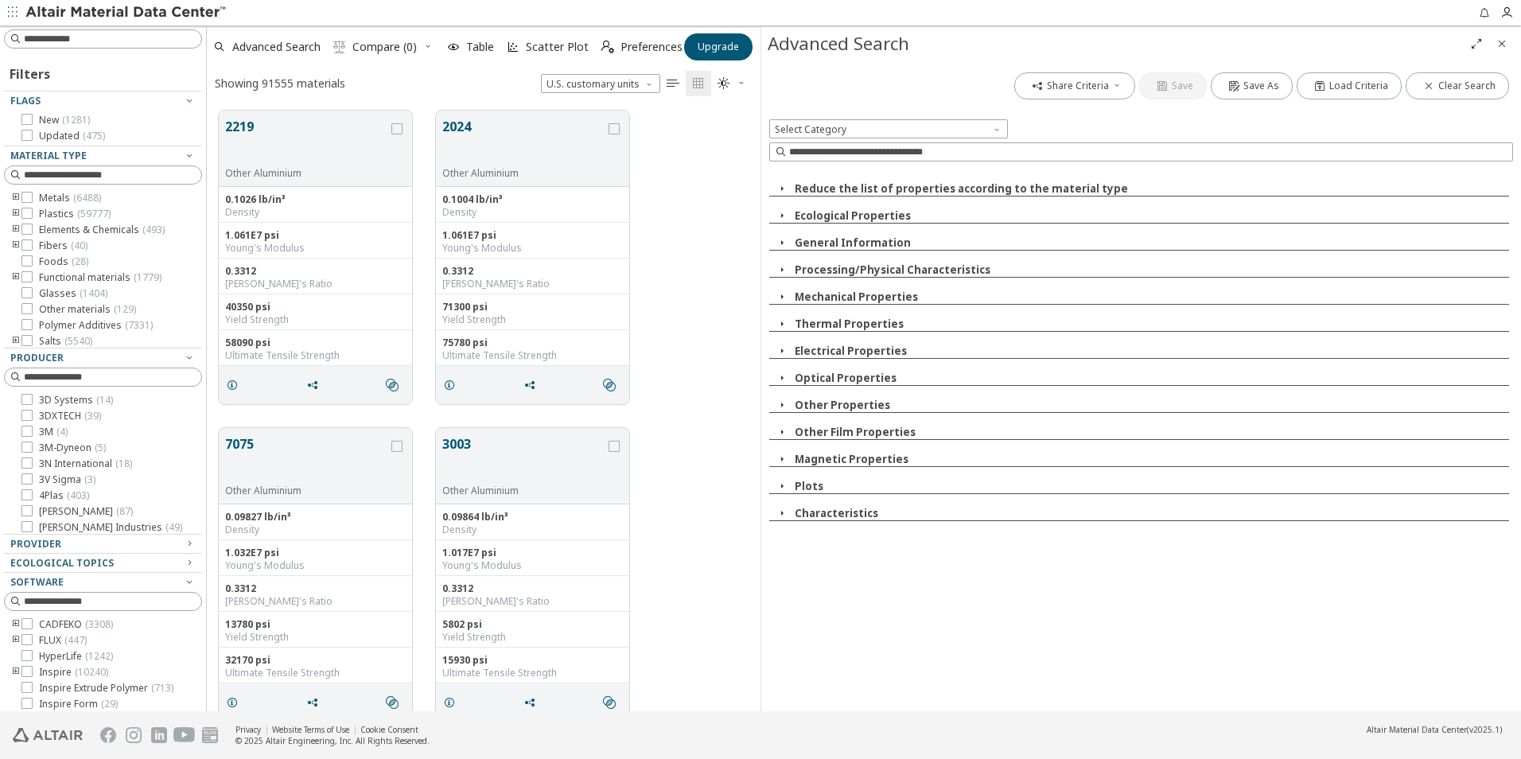
click at [787, 295] on icon "button" at bounding box center [781, 296] width 13 height 13
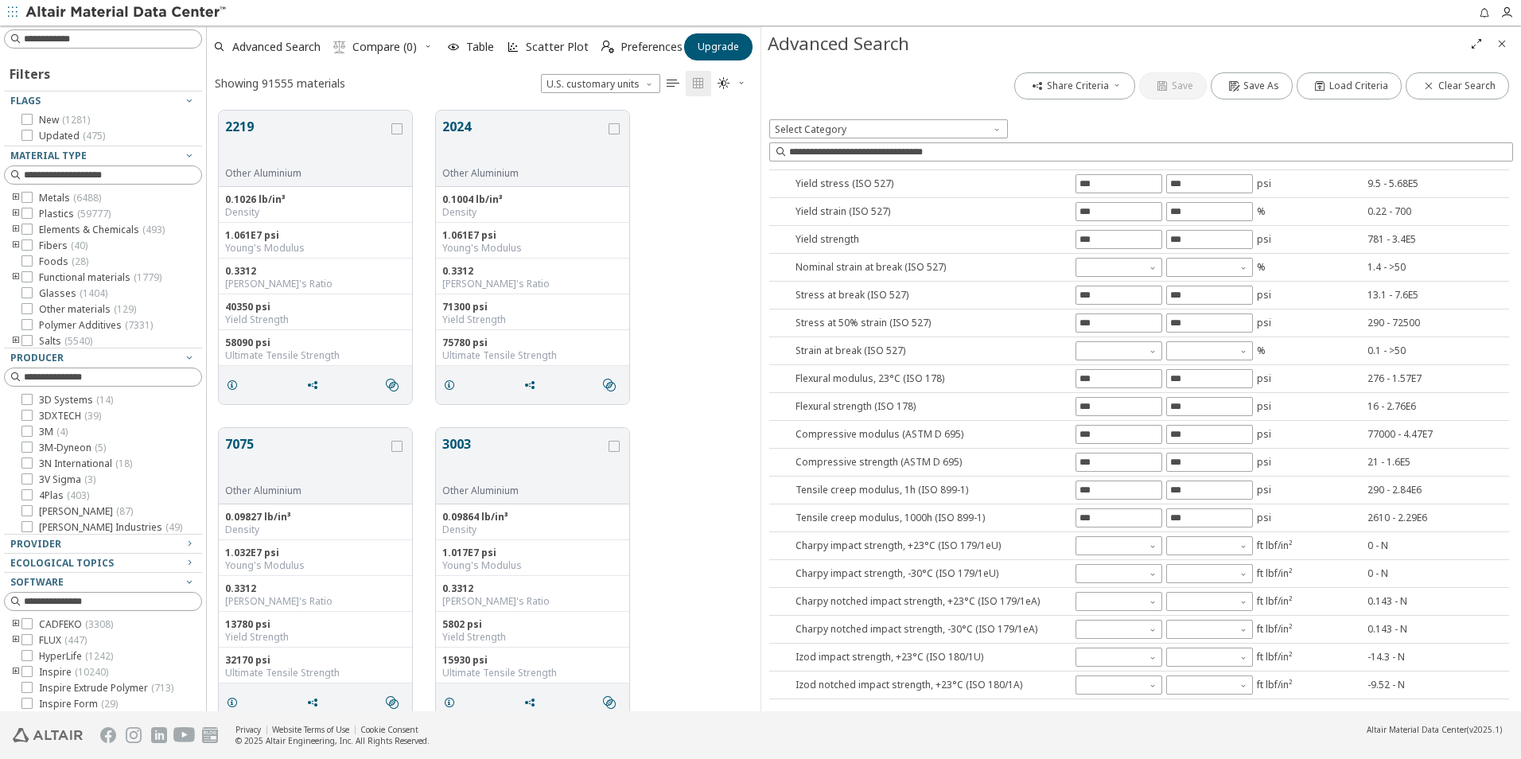
scroll to position [0, 0]
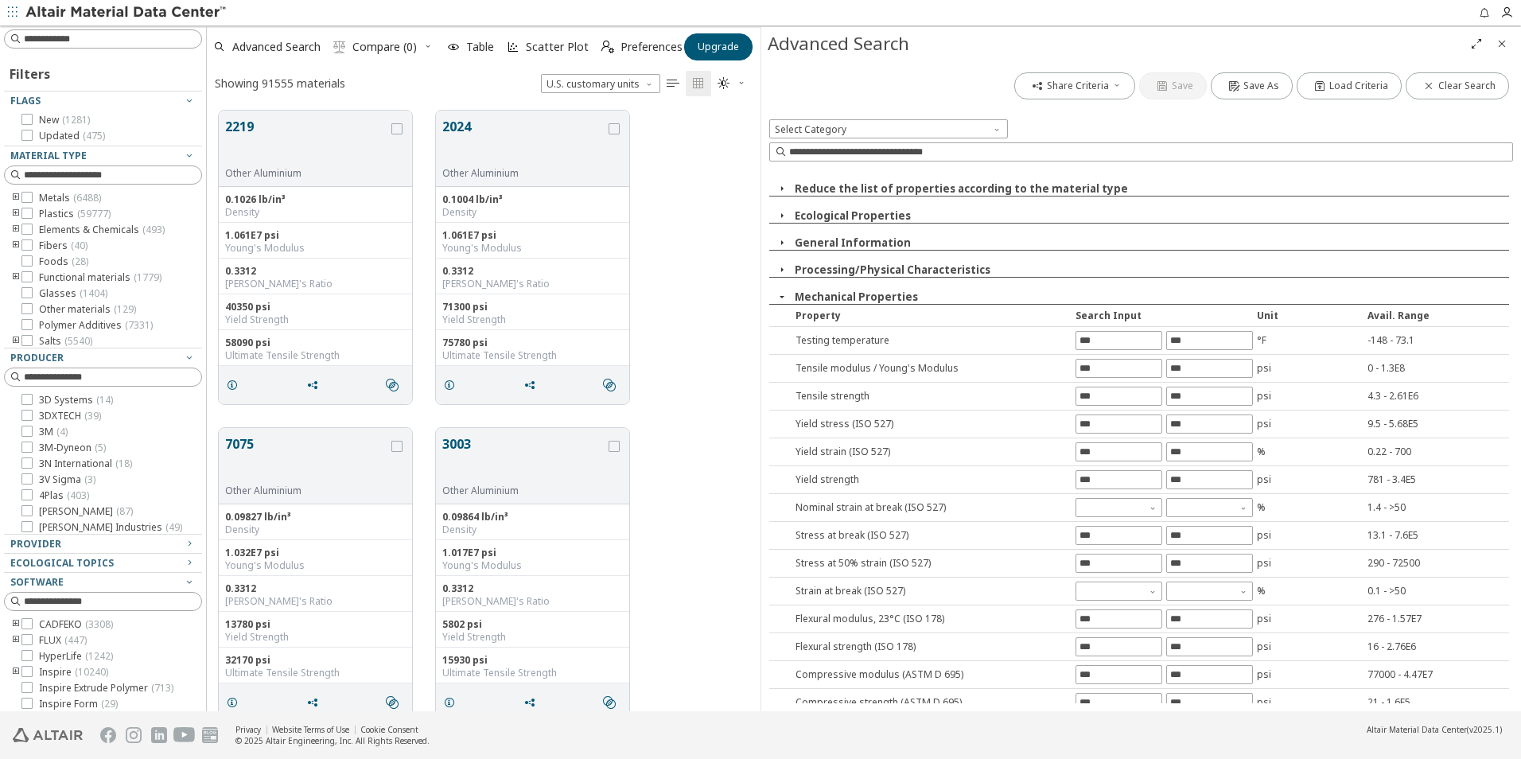
click at [714, 261] on div "2219 Other Aluminium 0.1026 lb/in³ Density 1.061E7 psi Young's Modulus 0.3312 P…" at bounding box center [484, 257] width 554 height 317
